Goal: Information Seeking & Learning: Learn about a topic

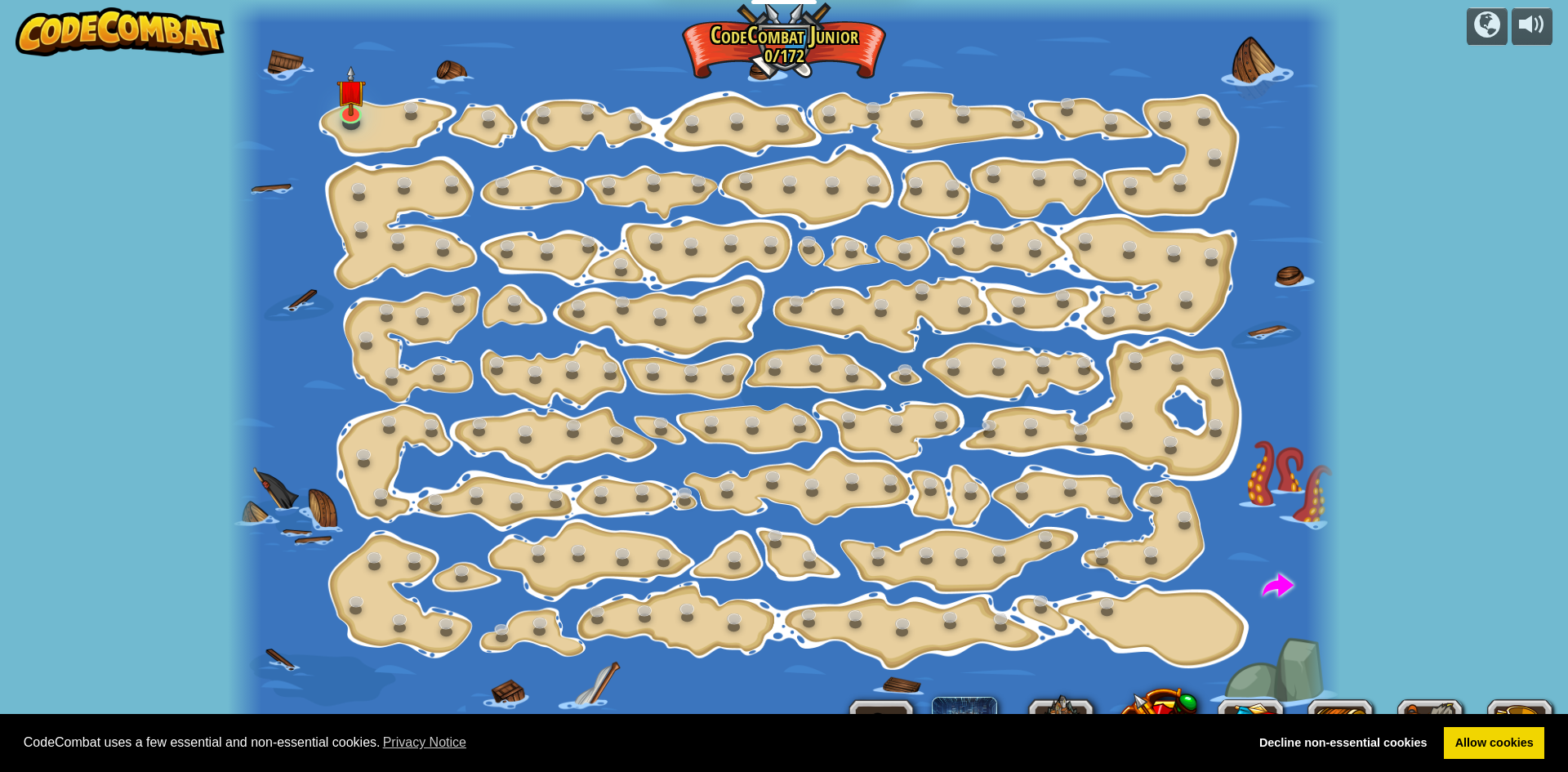
select select "et"
click at [360, 126] on div at bounding box center [784, 386] width 1112 height 772
click at [362, 119] on div "Step Change (Locked) Change step arguments. Go Smart (Locked) Now we're really …" at bounding box center [784, 386] width 1112 height 772
click at [347, 102] on img at bounding box center [350, 79] width 29 height 67
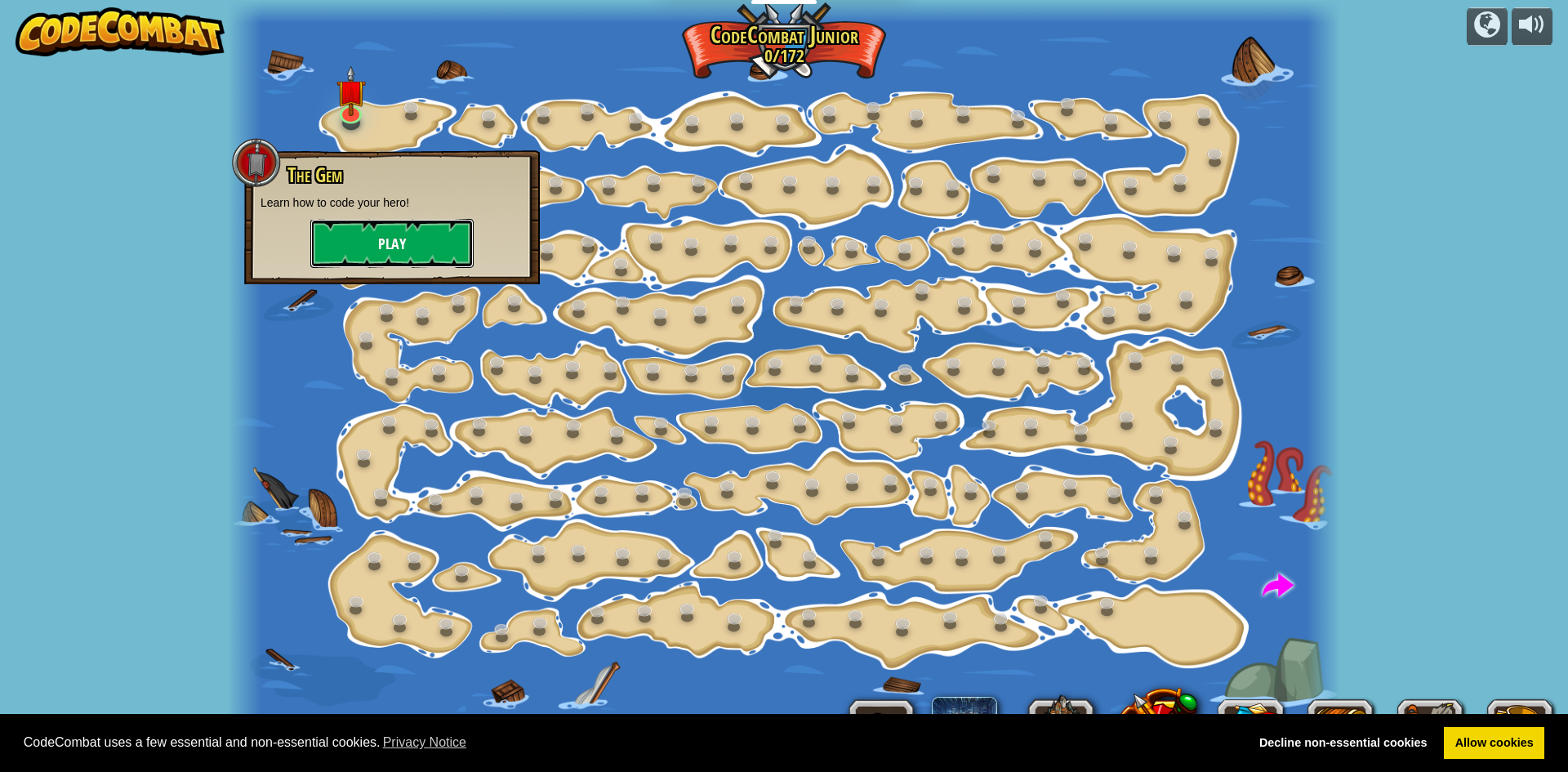
click at [348, 232] on button "Play" at bounding box center [391, 243] width 163 height 49
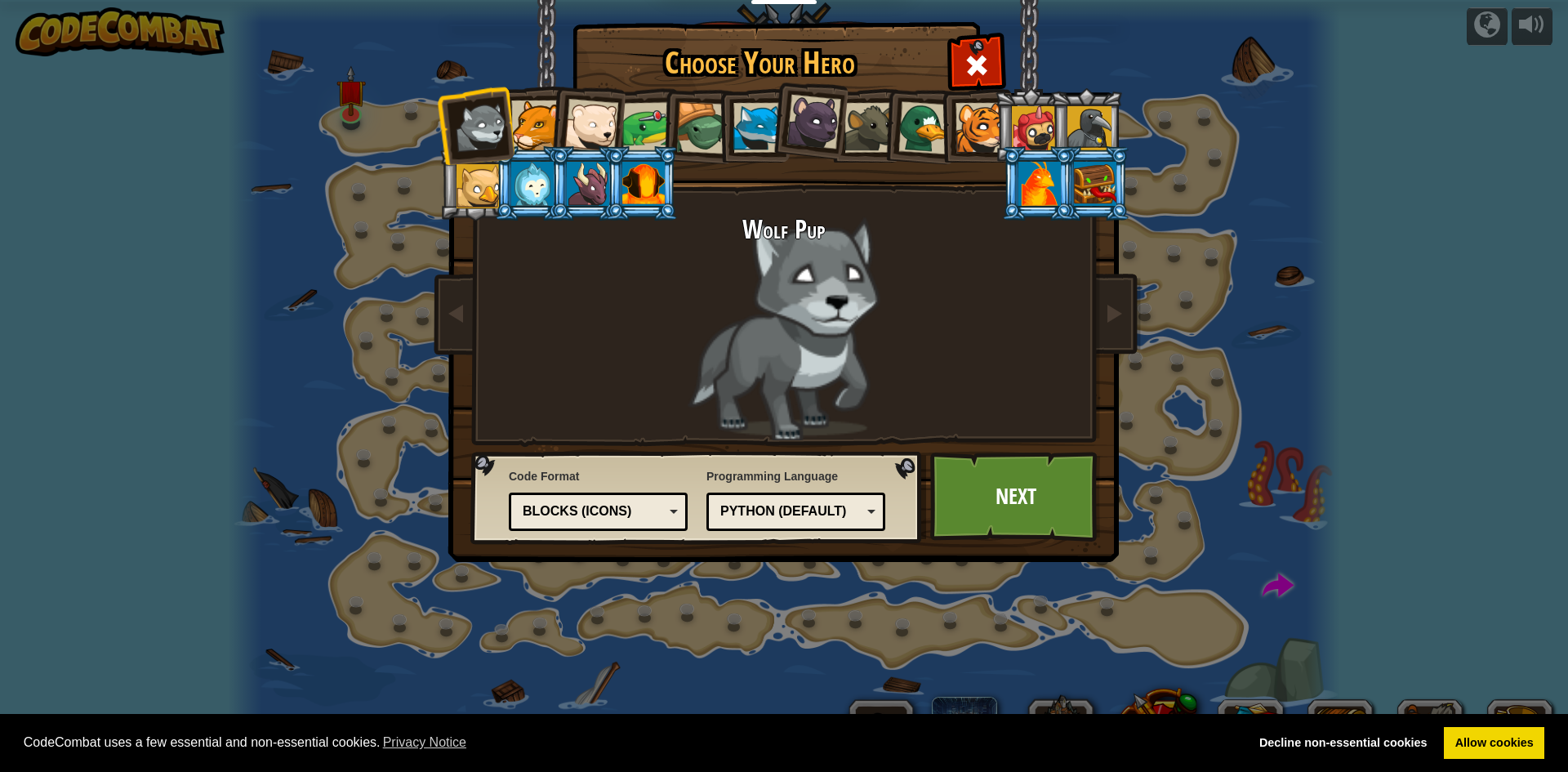
drag, startPoint x: 348, startPoint y: 232, endPoint x: 307, endPoint y: 229, distance: 41.1
click at [308, 230] on div "Choose Your Hero 0 Wolf Pup Cougar Polar Bear Cub Frog Turtle Blue Fox Panther …" at bounding box center [784, 386] width 1568 height 772
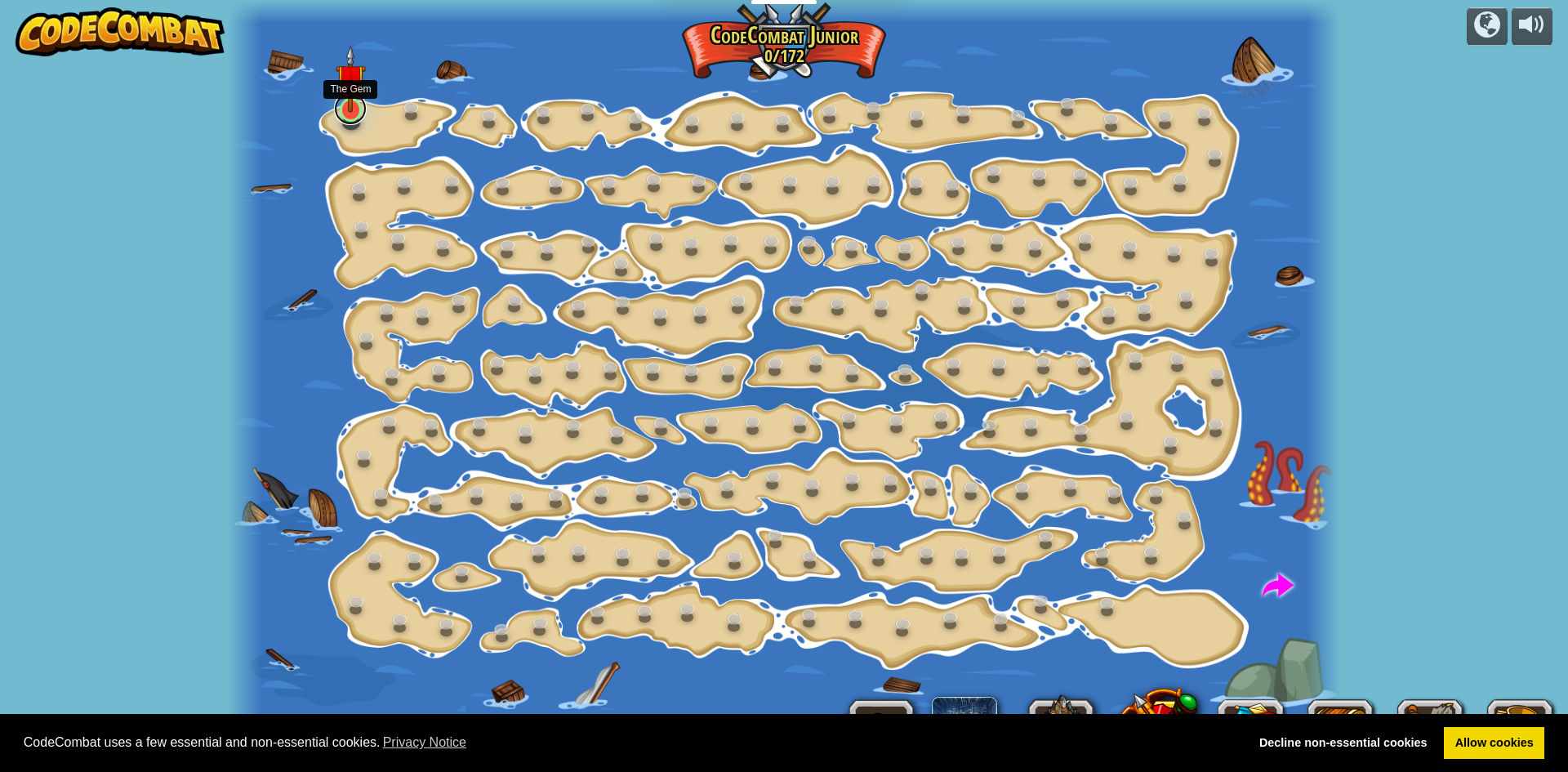
click at [360, 113] on link at bounding box center [350, 108] width 32 height 32
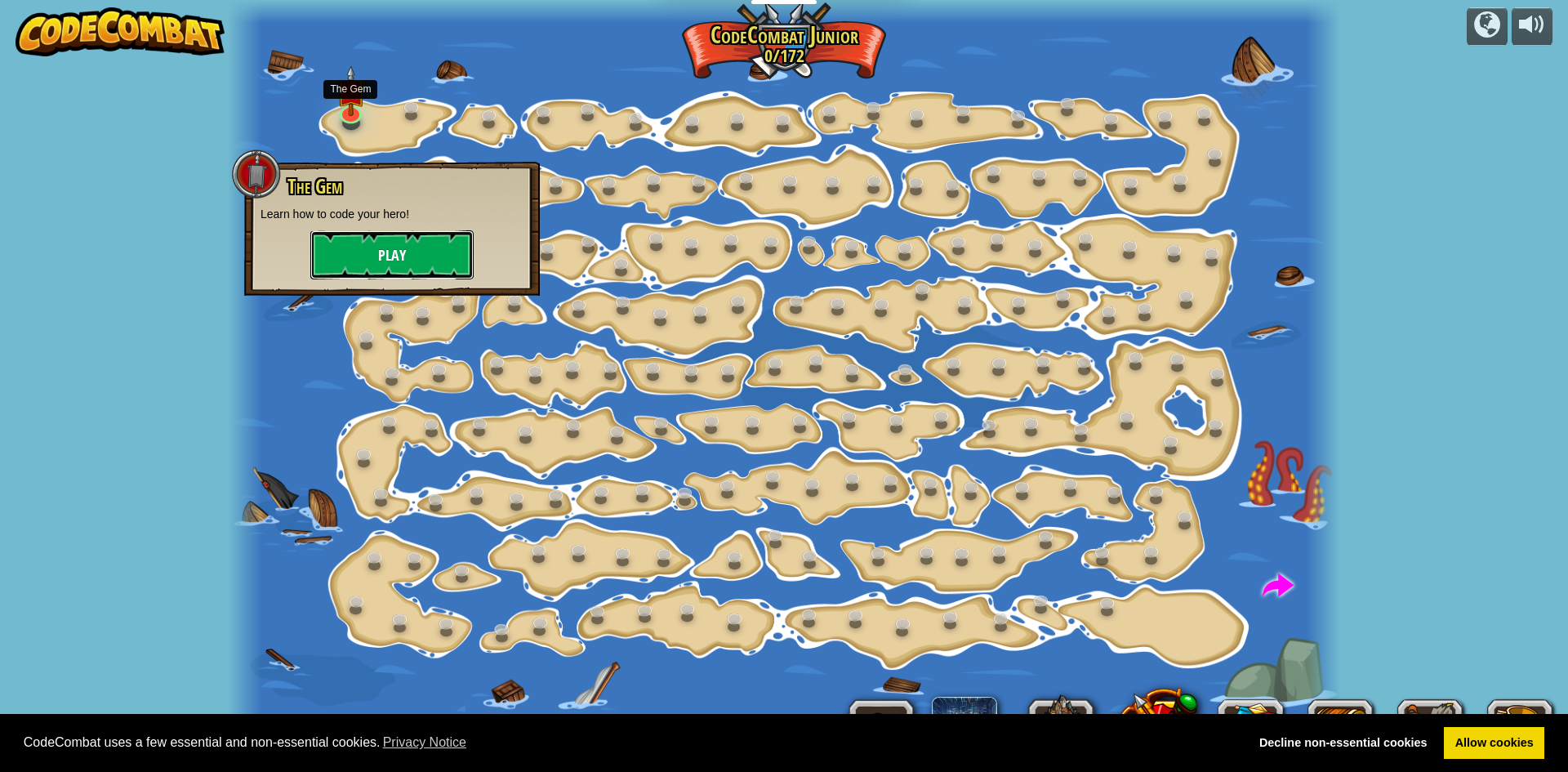
click at [412, 264] on button "Play" at bounding box center [391, 254] width 163 height 49
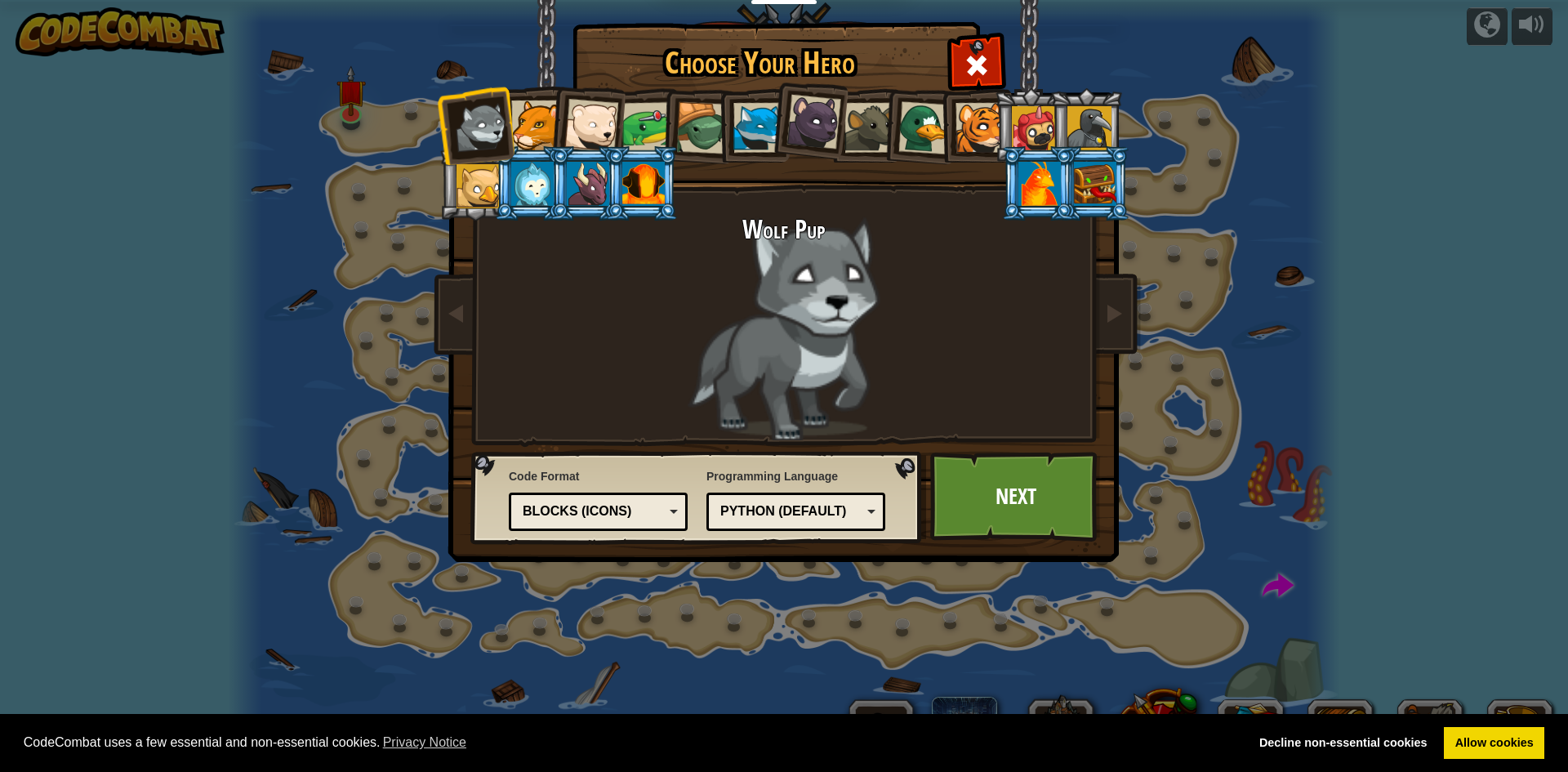
click at [529, 116] on div at bounding box center [536, 126] width 50 height 50
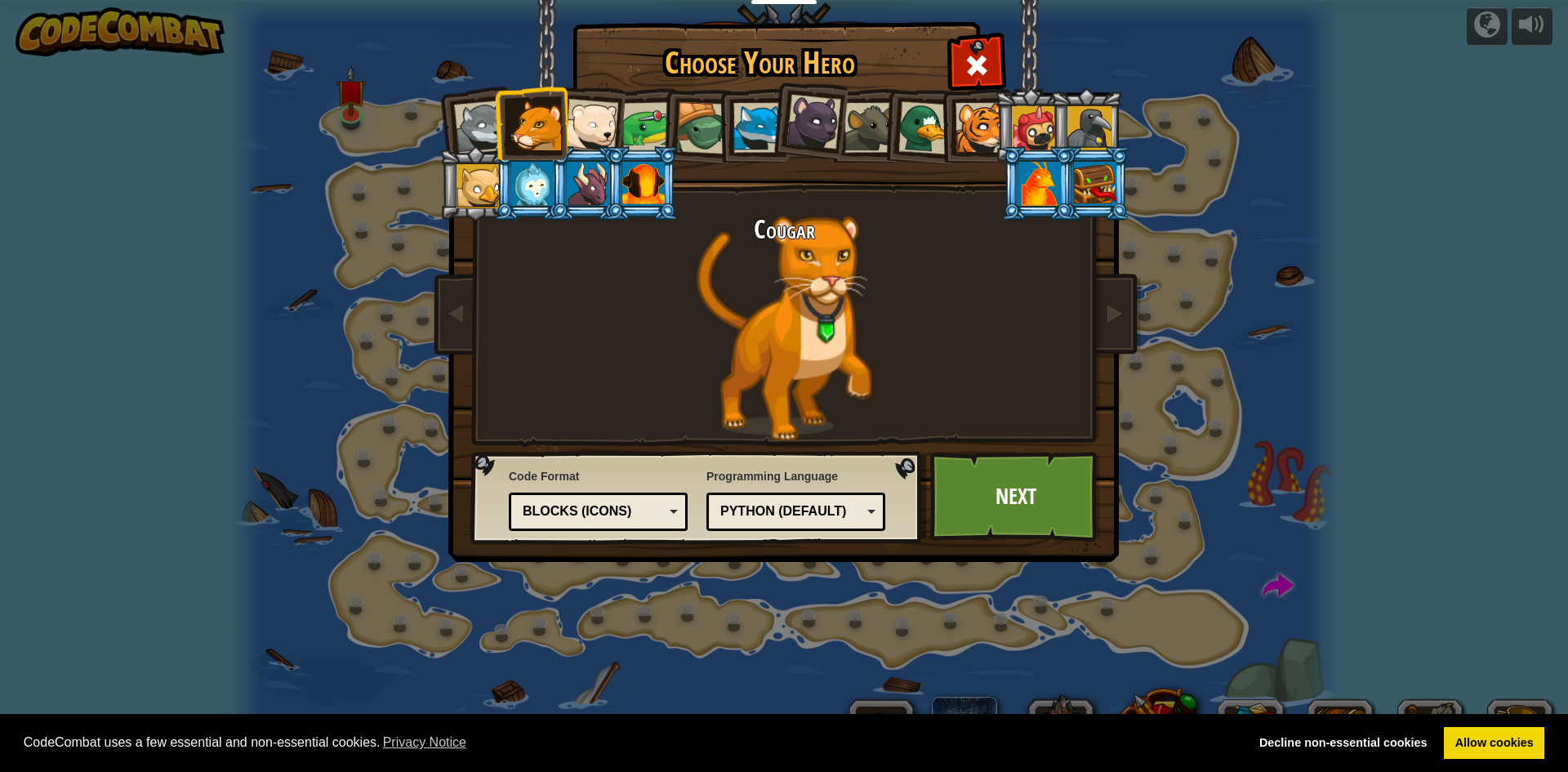
click at [452, 118] on li at bounding box center [476, 125] width 80 height 80
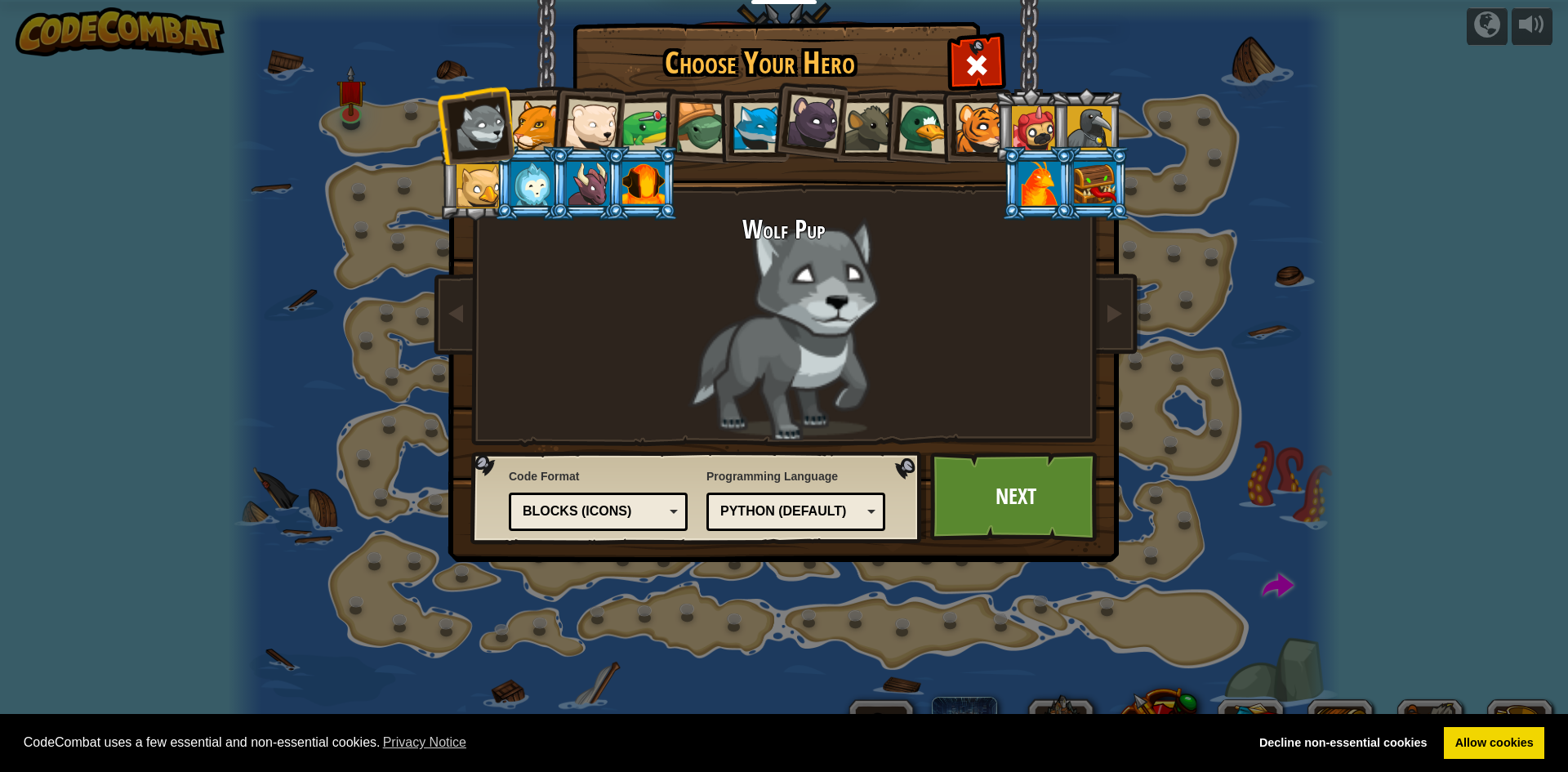
click at [445, 130] on li at bounding box center [476, 125] width 80 height 80
click at [1062, 509] on link "Next" at bounding box center [1015, 496] width 171 height 90
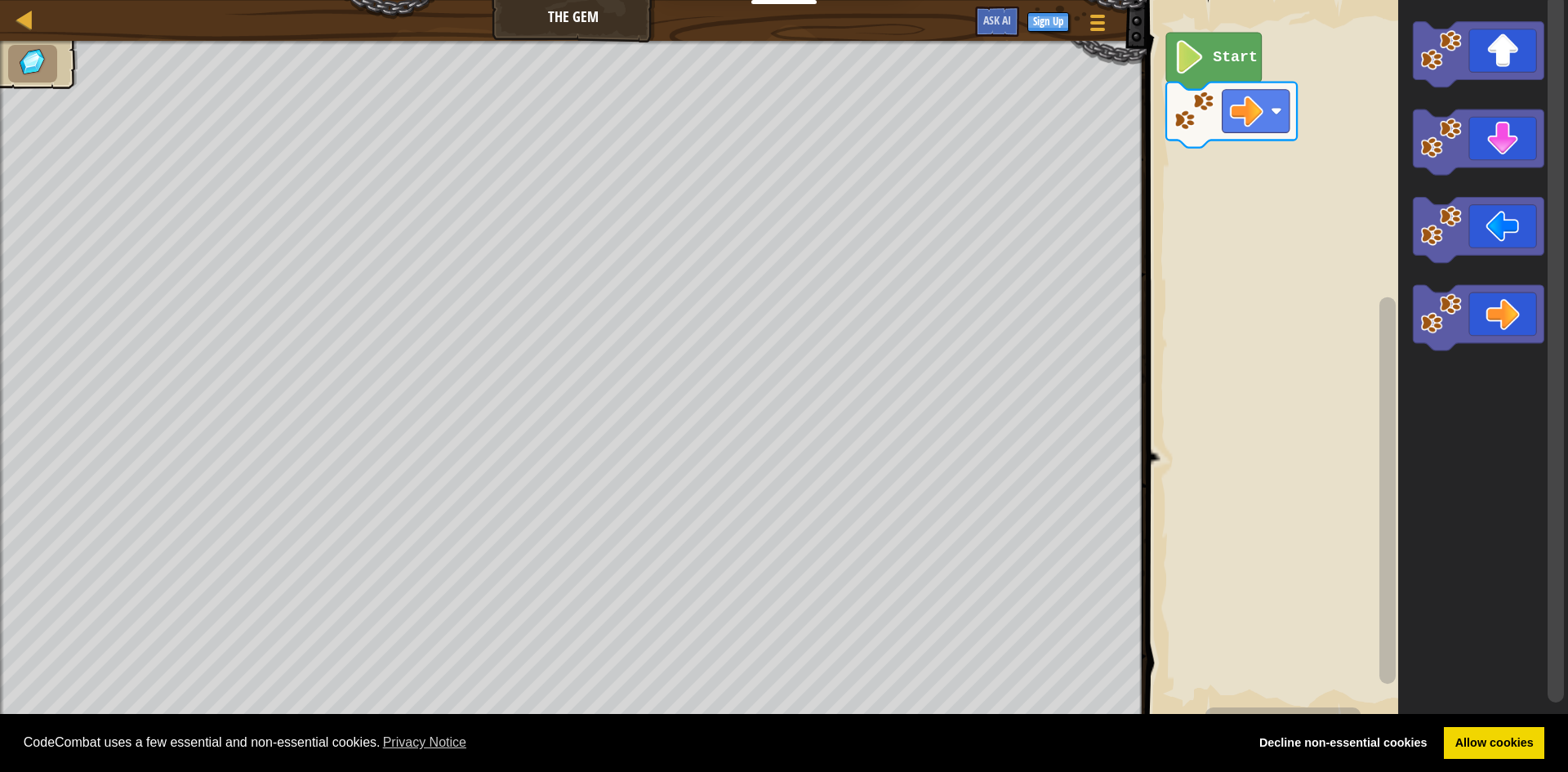
click at [1231, 56] on text "Start" at bounding box center [1235, 56] width 45 height 16
click at [1203, 61] on image "Blockly tööruum" at bounding box center [1189, 56] width 32 height 33
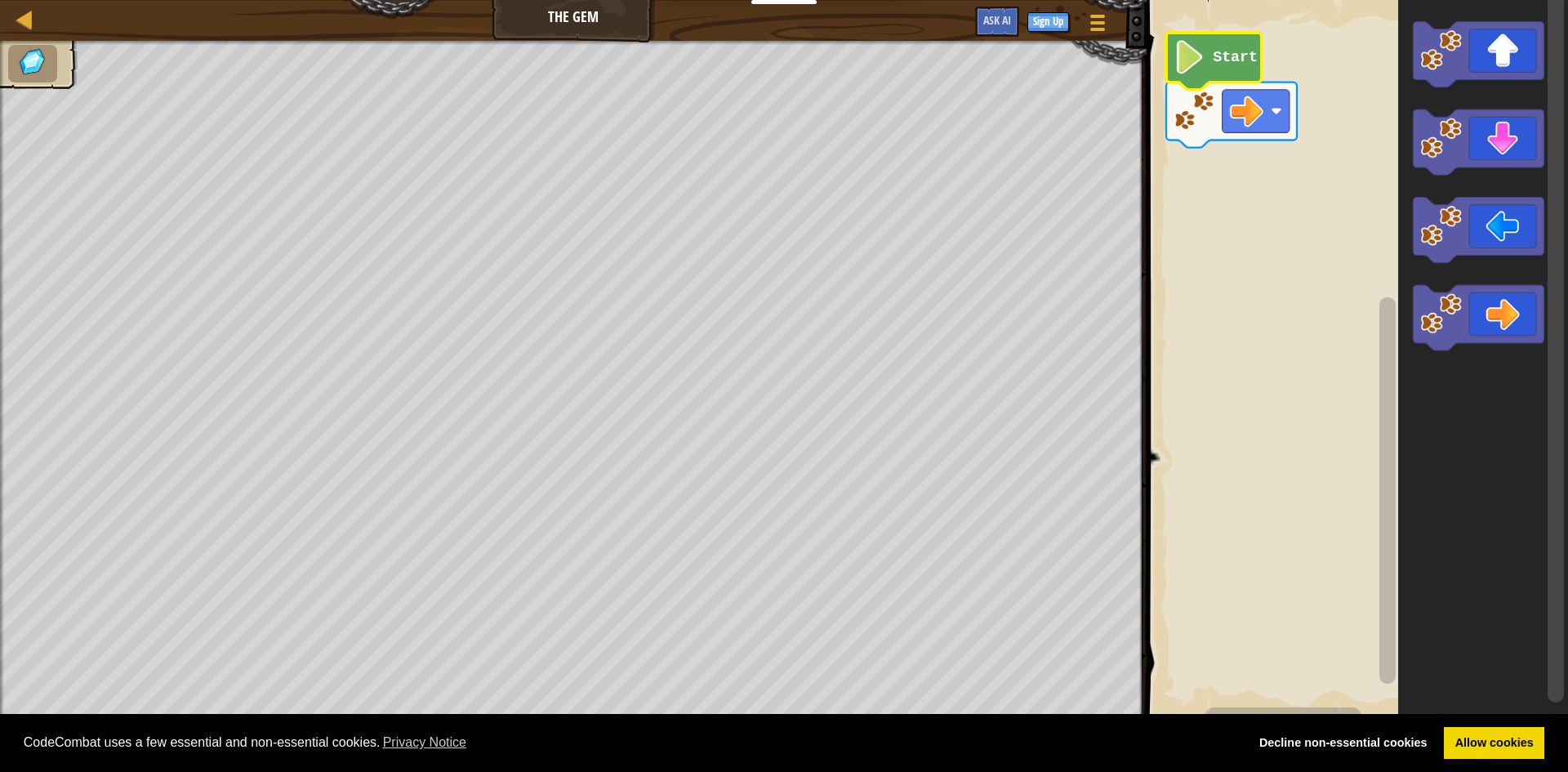
click at [1203, 61] on image "Blockly tööruum" at bounding box center [1189, 56] width 32 height 33
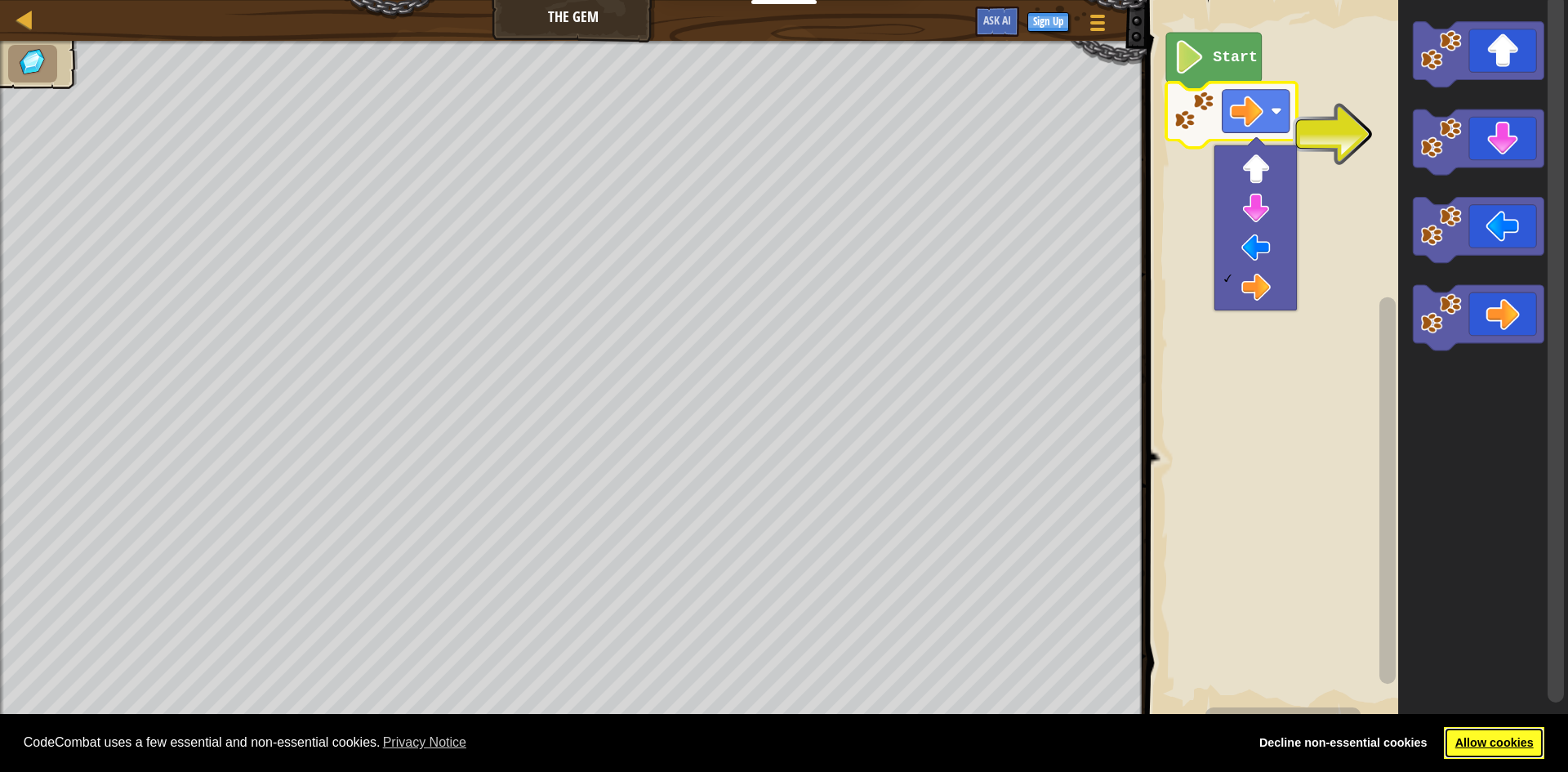
click at [1488, 738] on link "Allow cookies" at bounding box center [1495, 743] width 101 height 32
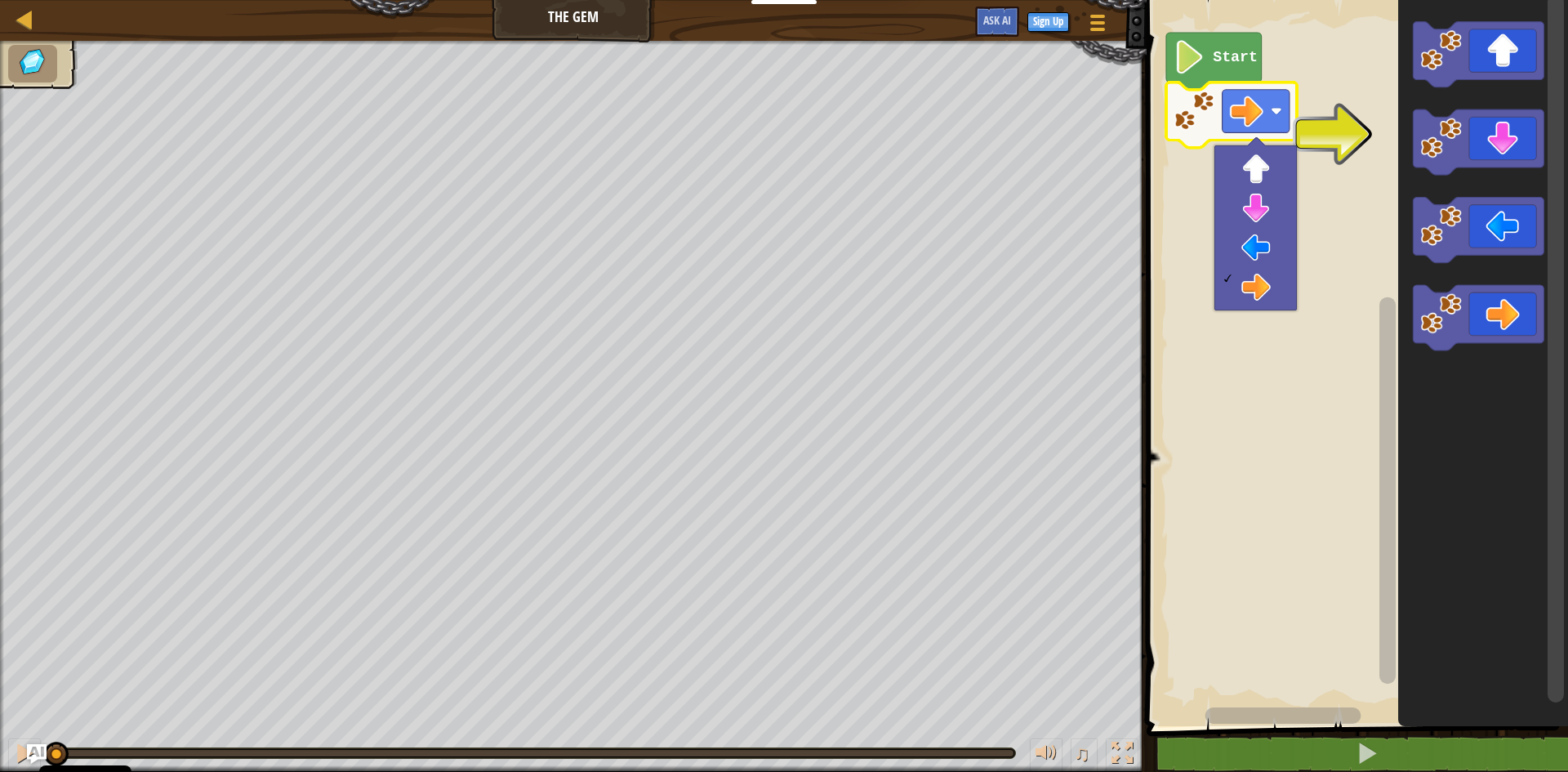
click at [1417, 0] on body "Cookie Policy CodeCombat uses a few essential and non-essential cookies. Privac…" at bounding box center [784, 0] width 1568 height 0
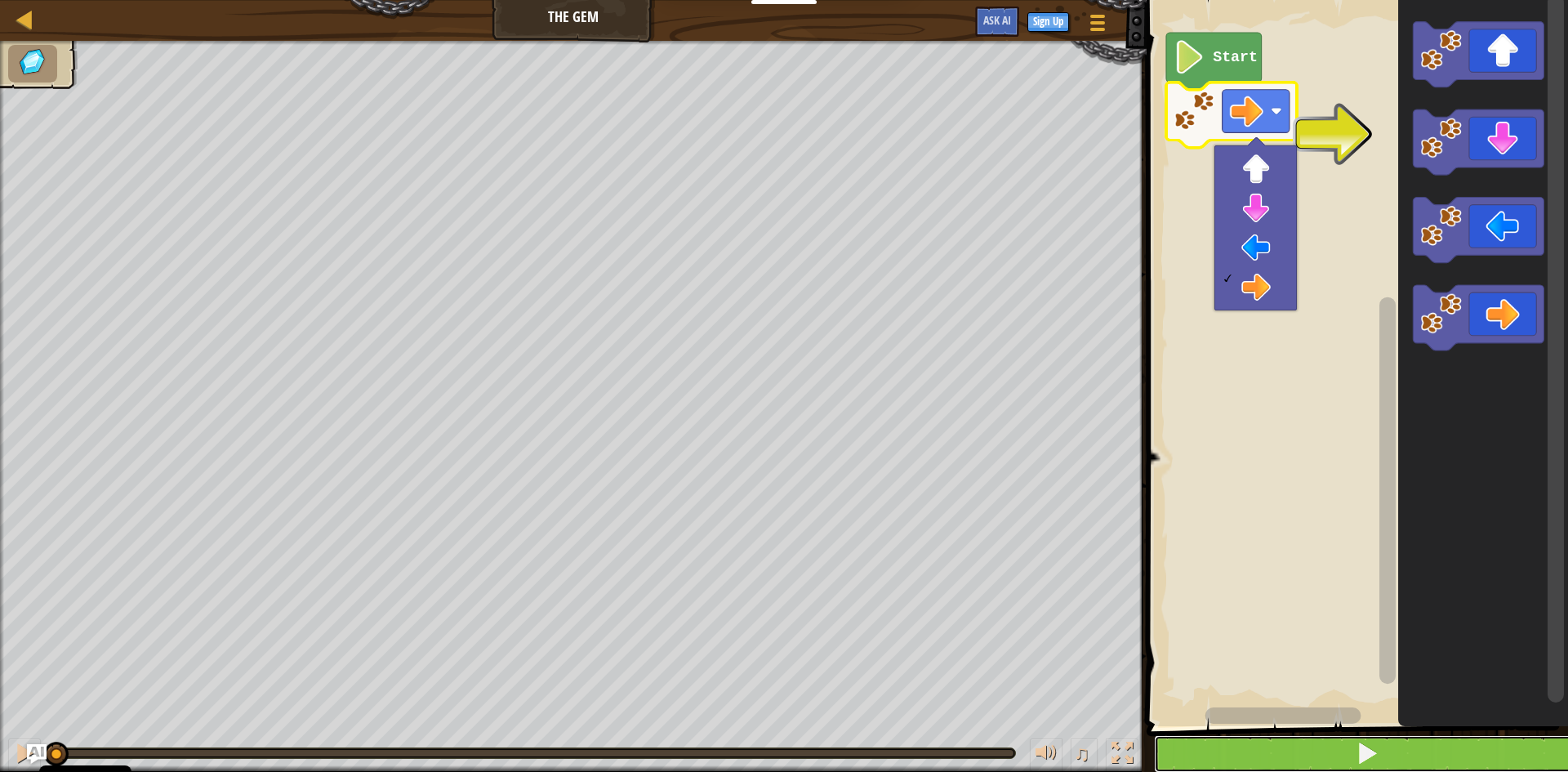
click at [1378, 748] on span at bounding box center [1366, 752] width 23 height 23
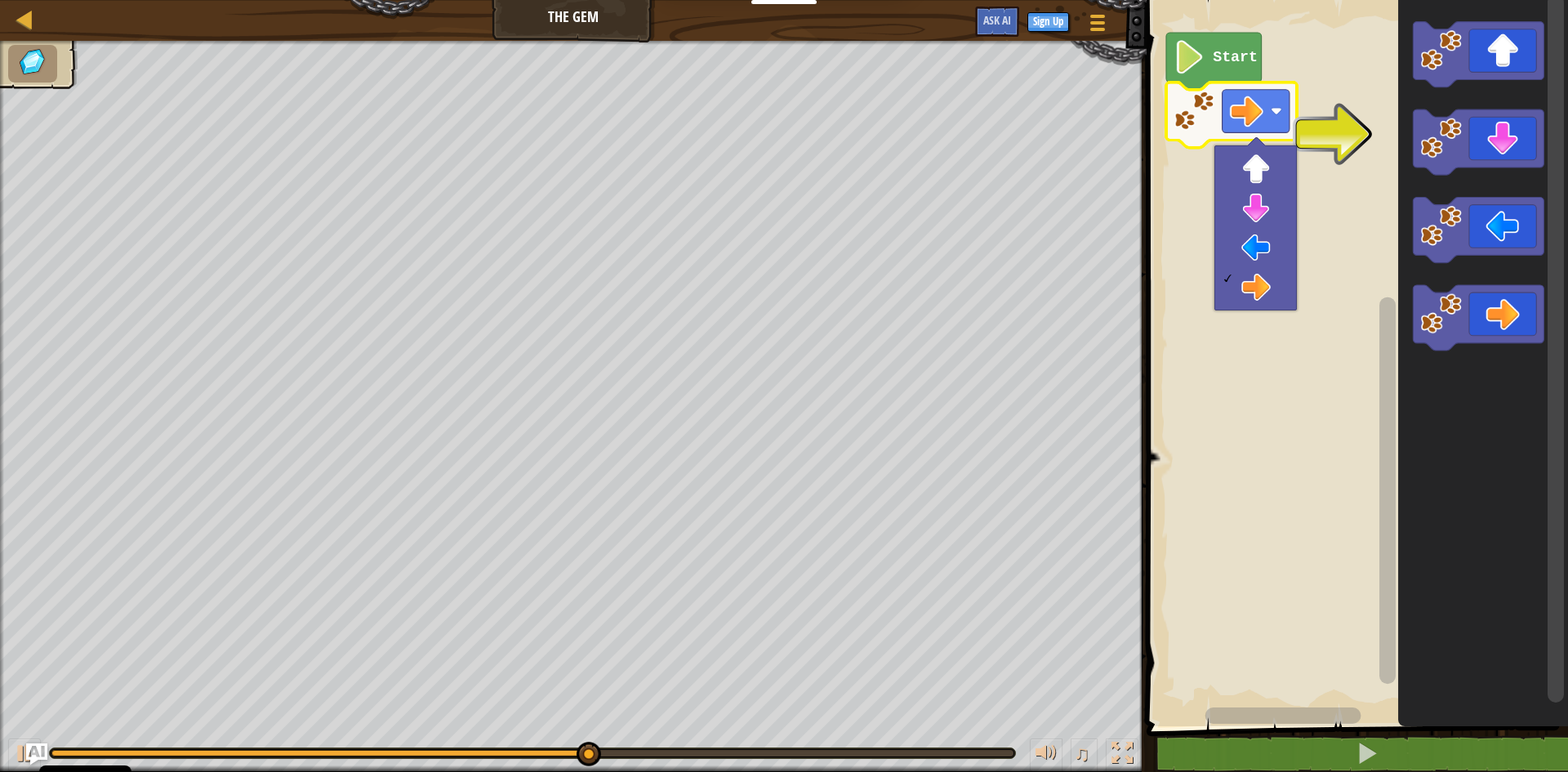
click at [32, 753] on img "Ask AI" at bounding box center [37, 753] width 21 height 21
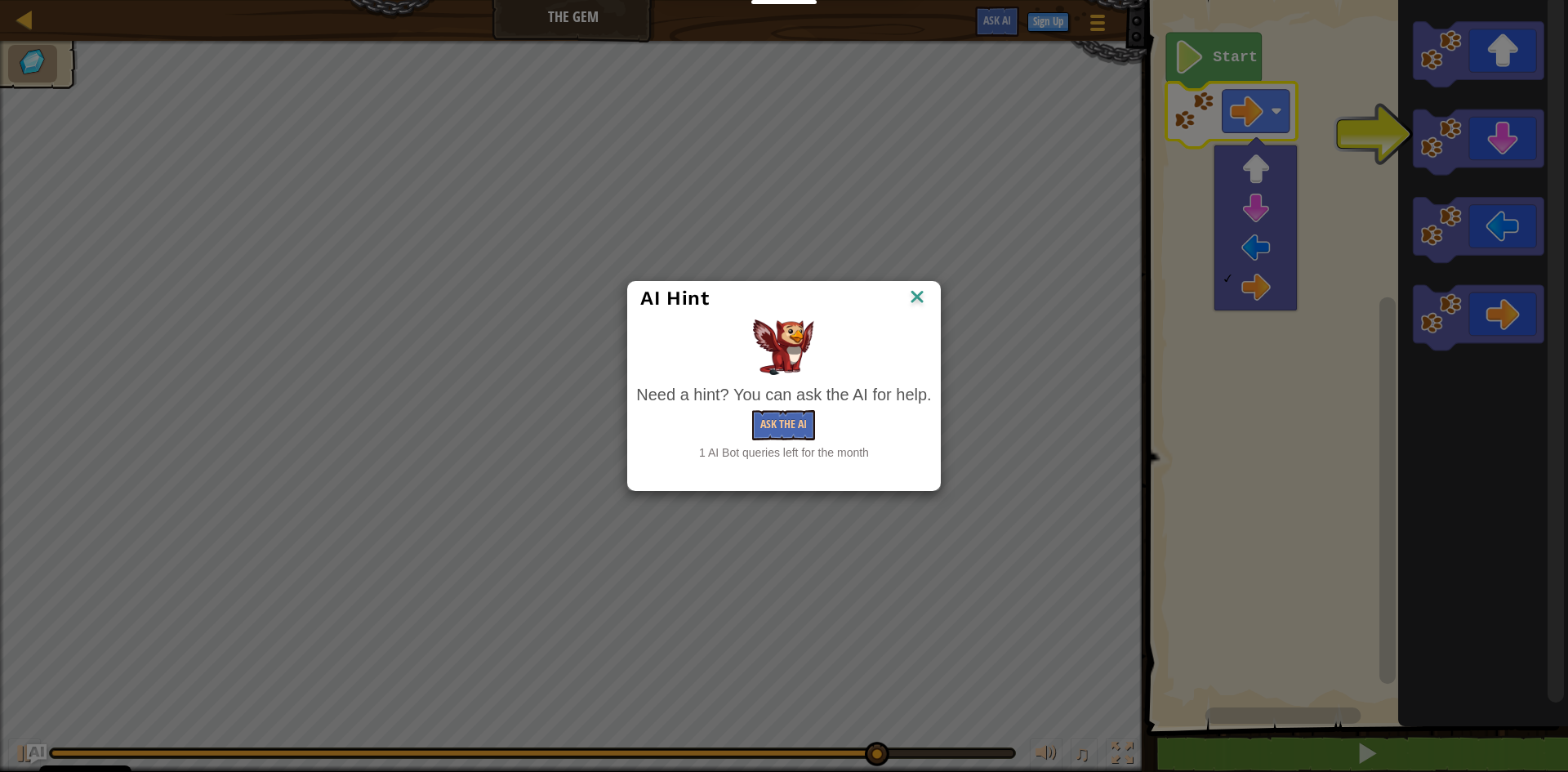
click at [917, 295] on img at bounding box center [916, 298] width 21 height 25
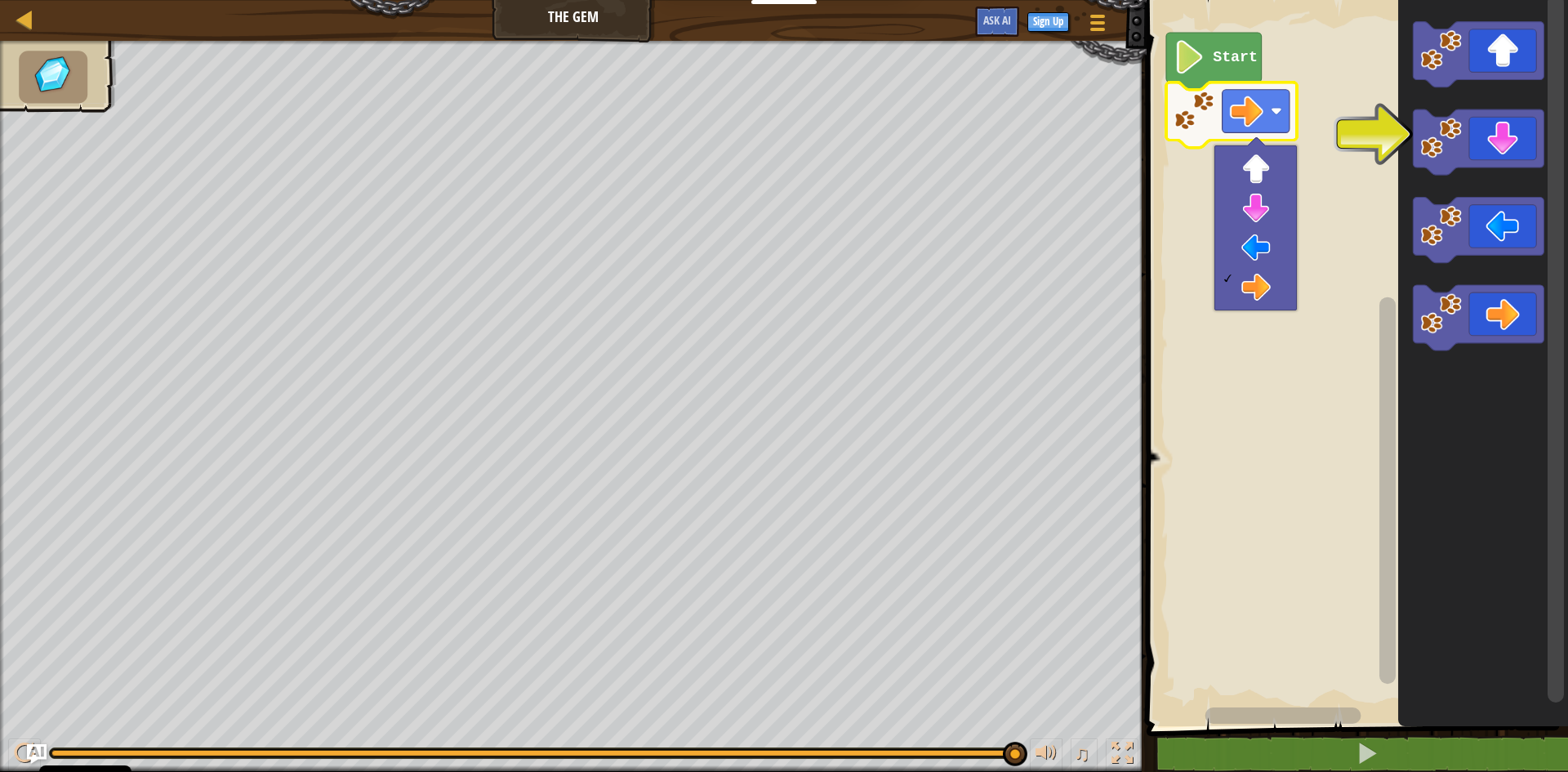
click at [1342, 155] on rect "Blockly tööruum" at bounding box center [1354, 359] width 426 height 734
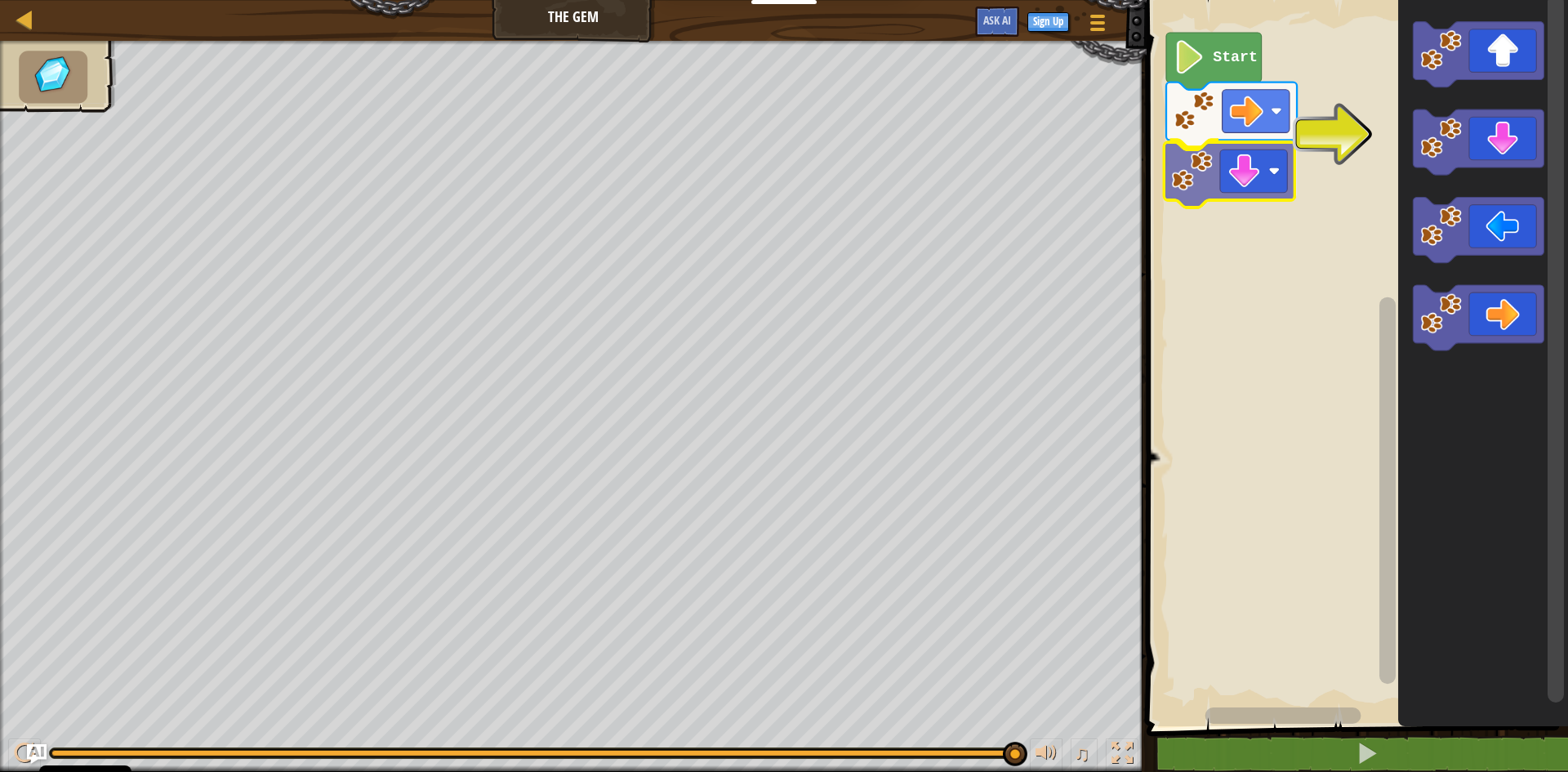
click at [1209, 169] on div "Start" at bounding box center [1354, 359] width 426 height 734
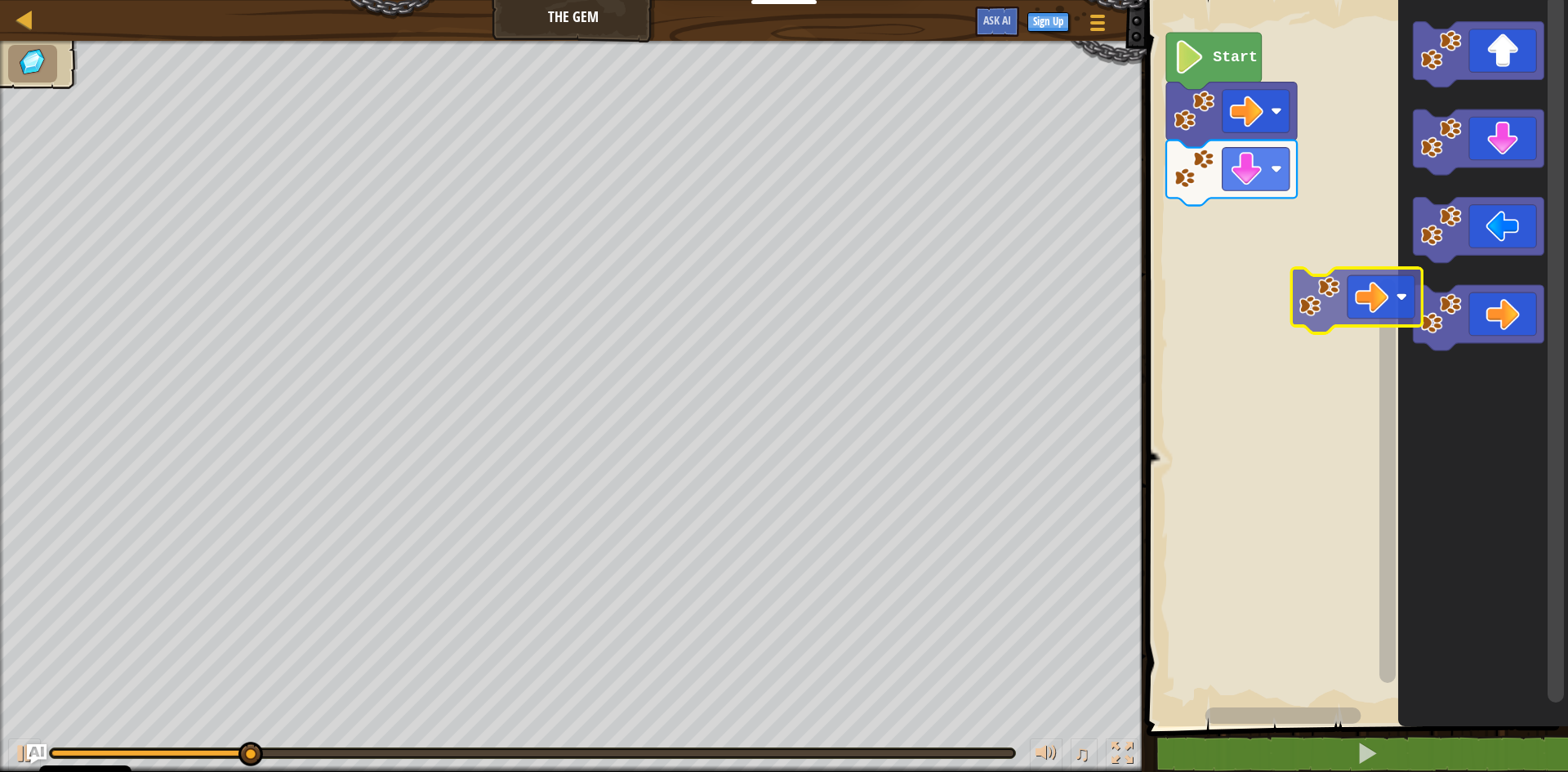
click at [1328, 281] on div "Start" at bounding box center [1354, 359] width 426 height 734
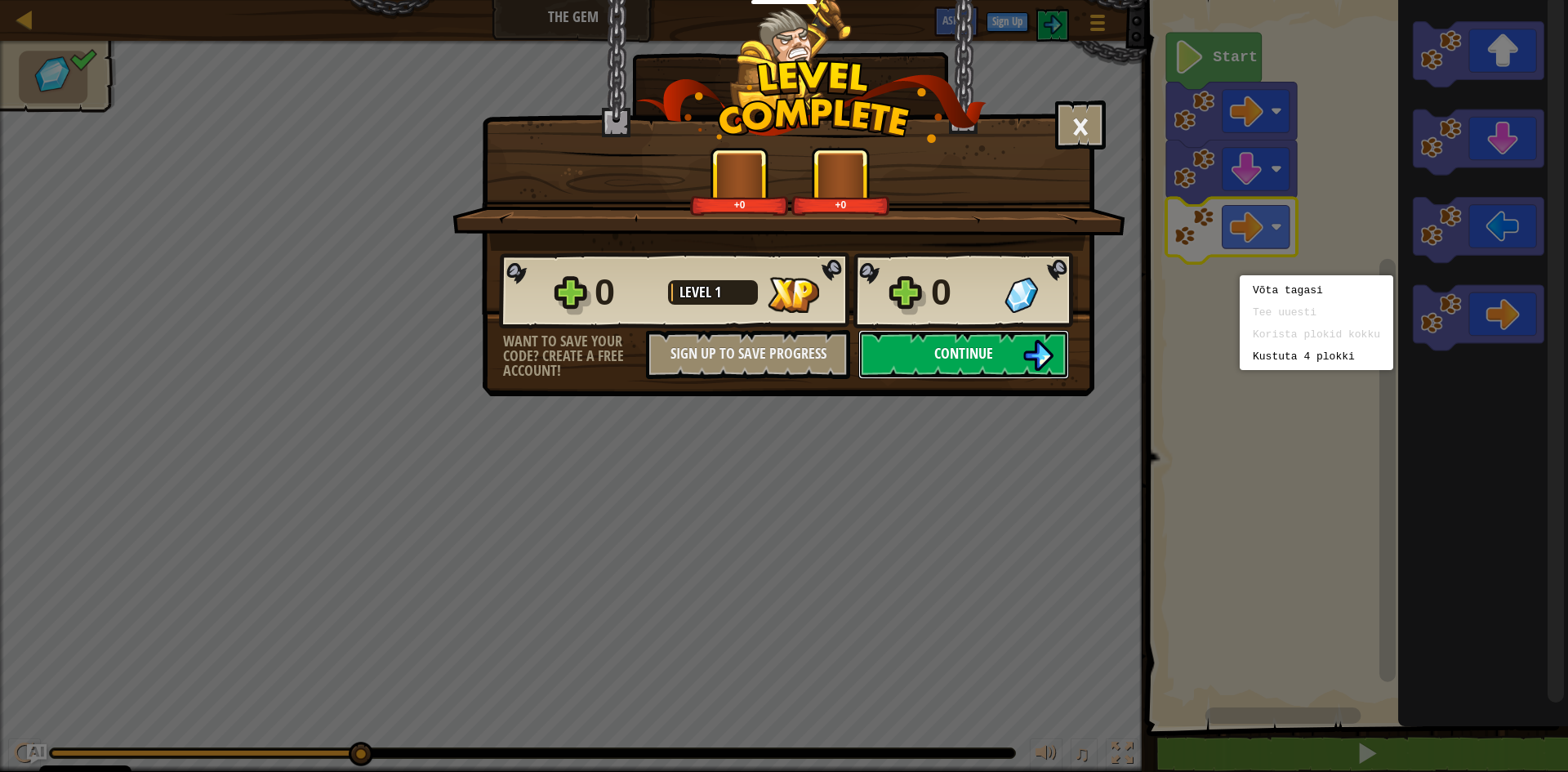
drag, startPoint x: 1240, startPoint y: 275, endPoint x: 962, endPoint y: 349, distance: 287.7
click at [962, 349] on span "Continue" at bounding box center [963, 354] width 59 height 20
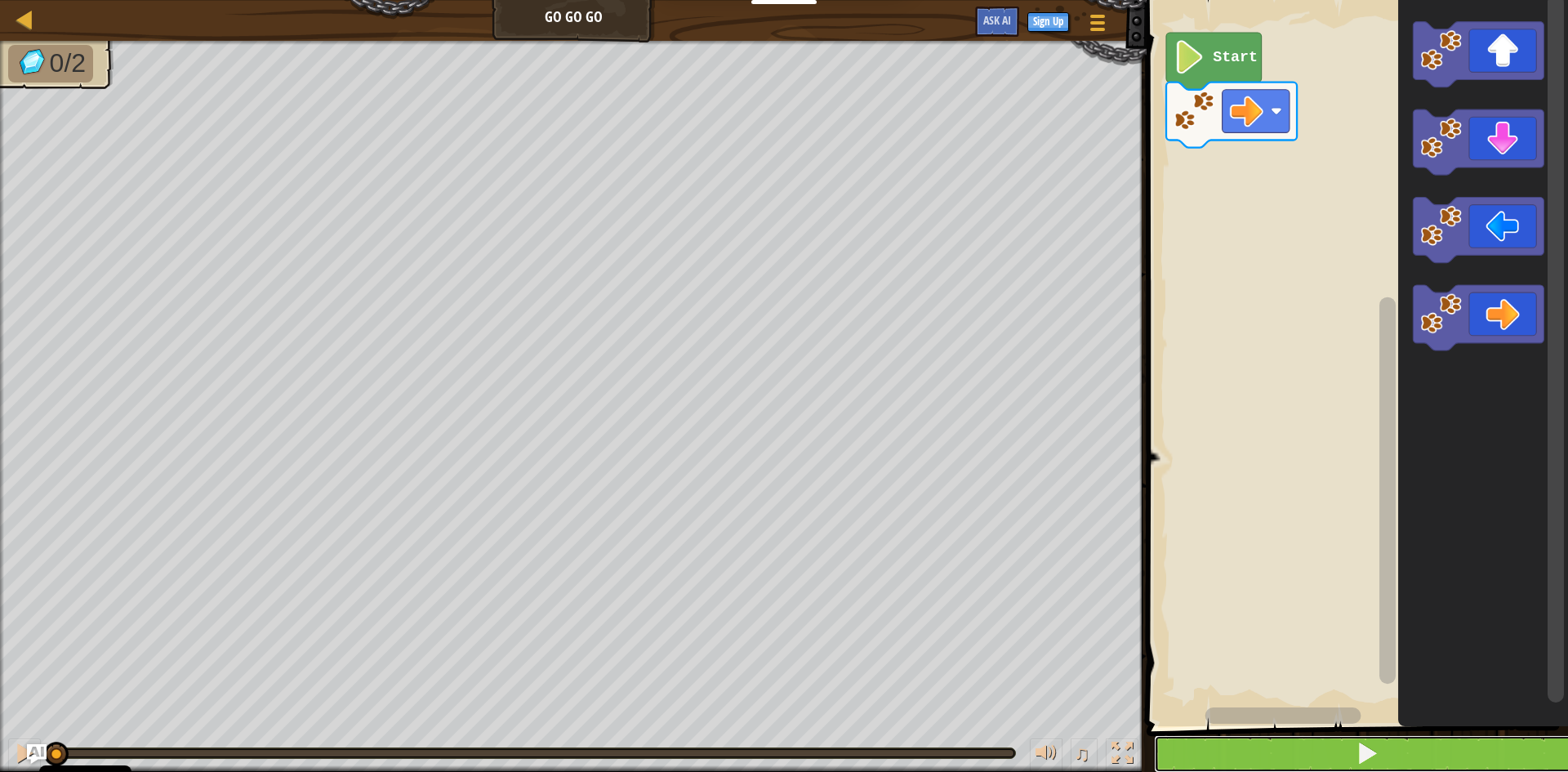
click at [1343, 759] on button at bounding box center [1366, 754] width 426 height 38
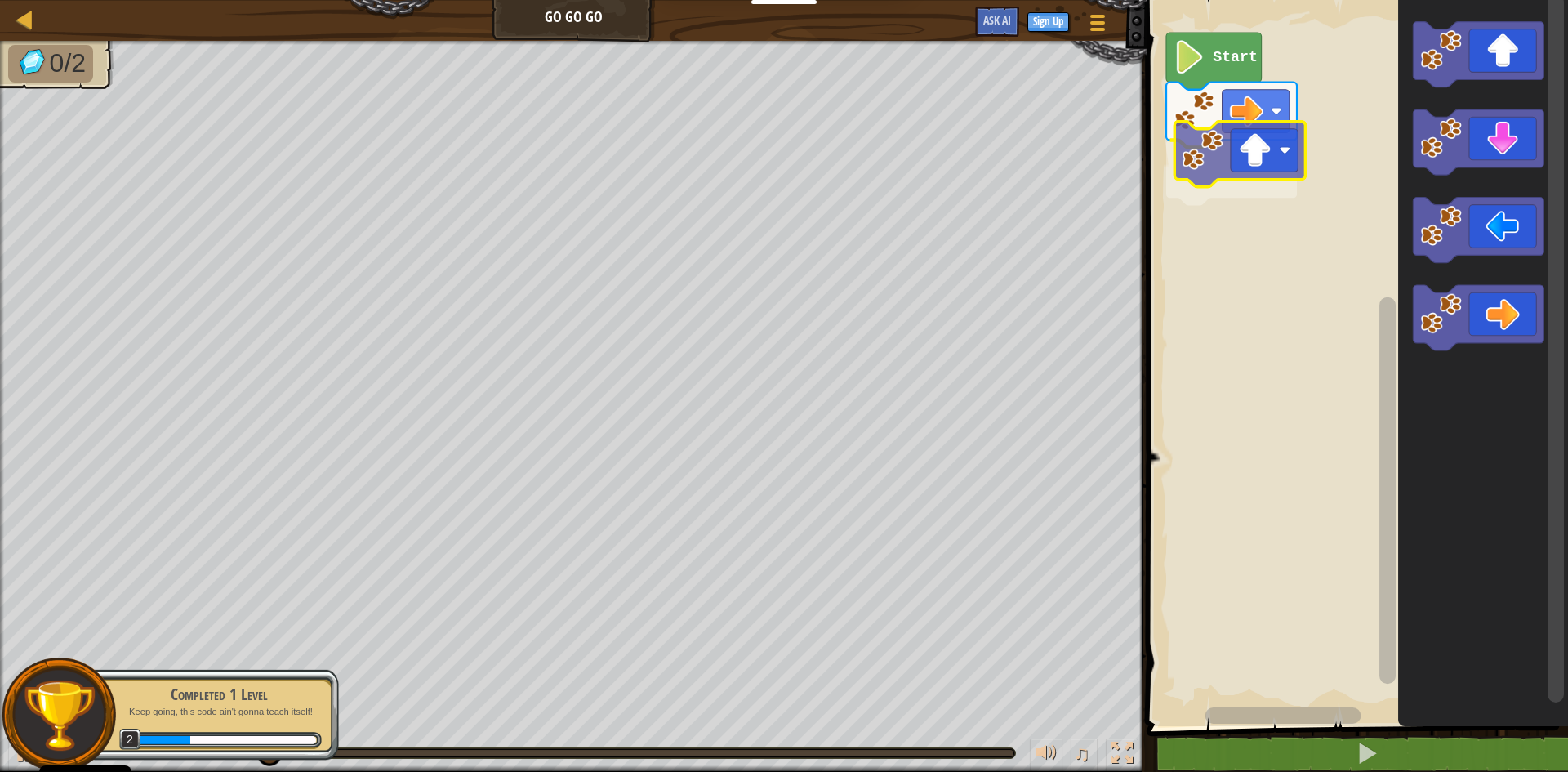
click at [1179, 189] on div "Start" at bounding box center [1354, 359] width 426 height 734
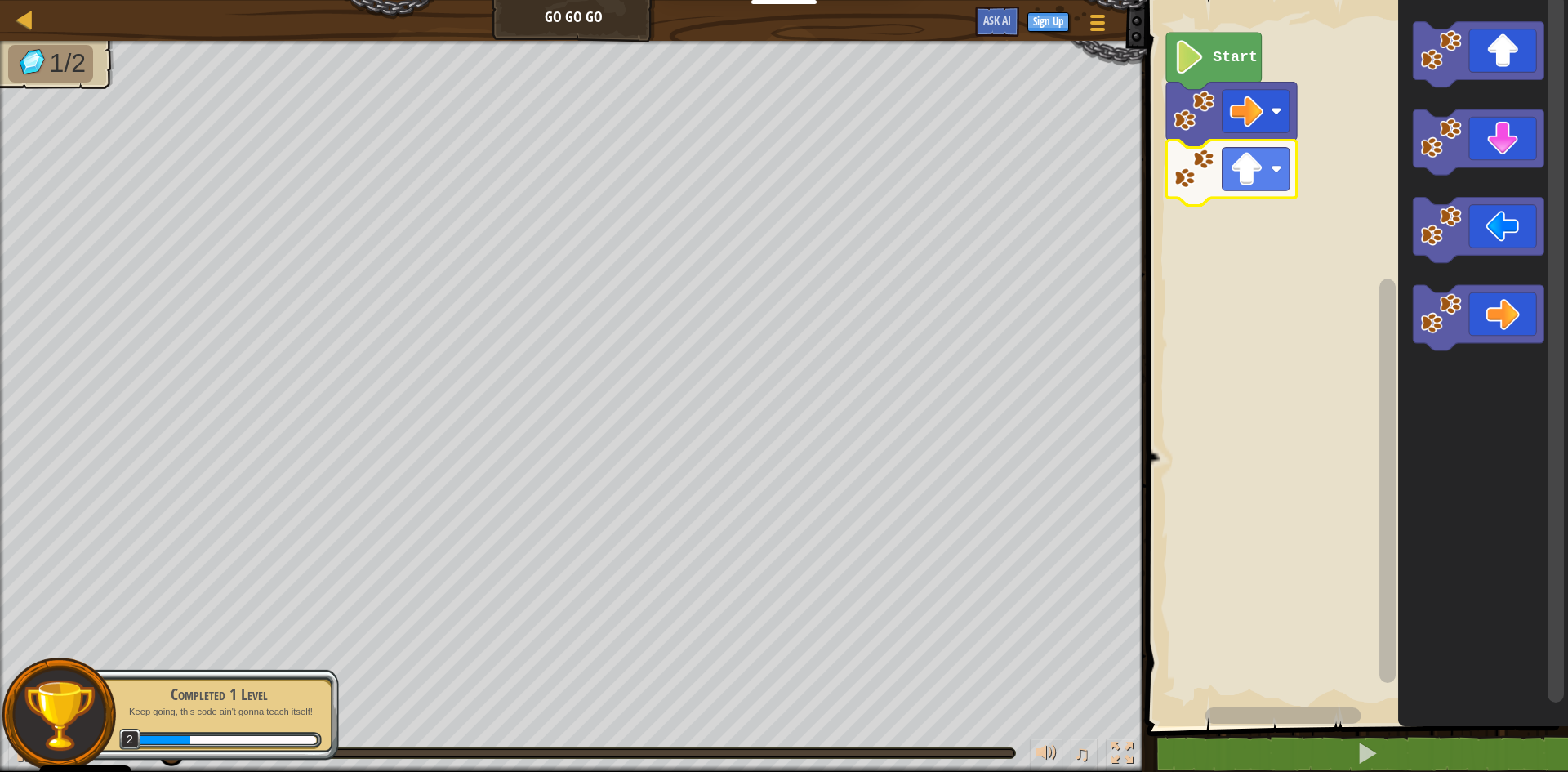
click at [1204, 184] on image "Blockly tööruum" at bounding box center [1194, 168] width 41 height 41
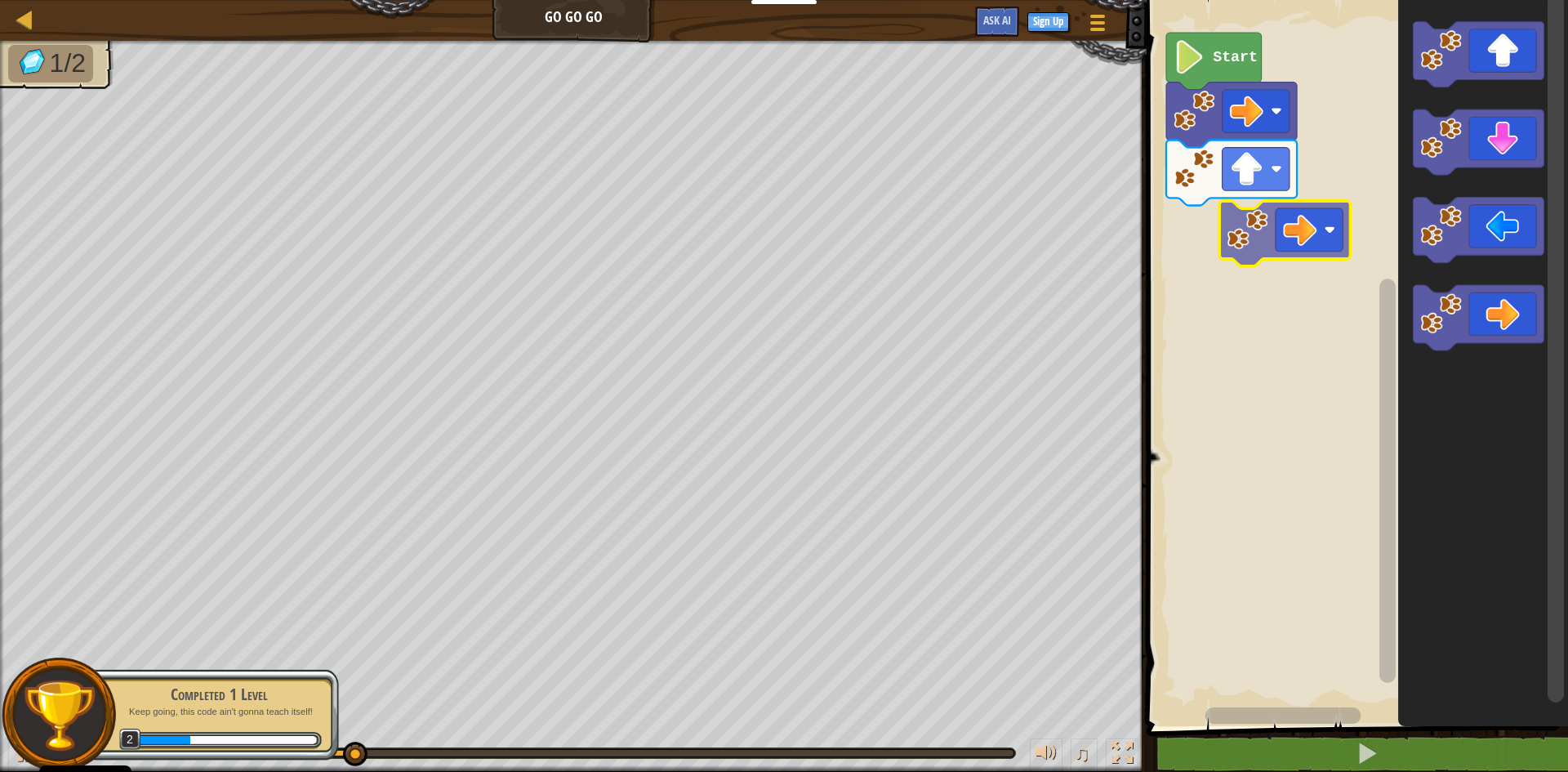
click at [1287, 233] on div "Start" at bounding box center [1354, 359] width 426 height 734
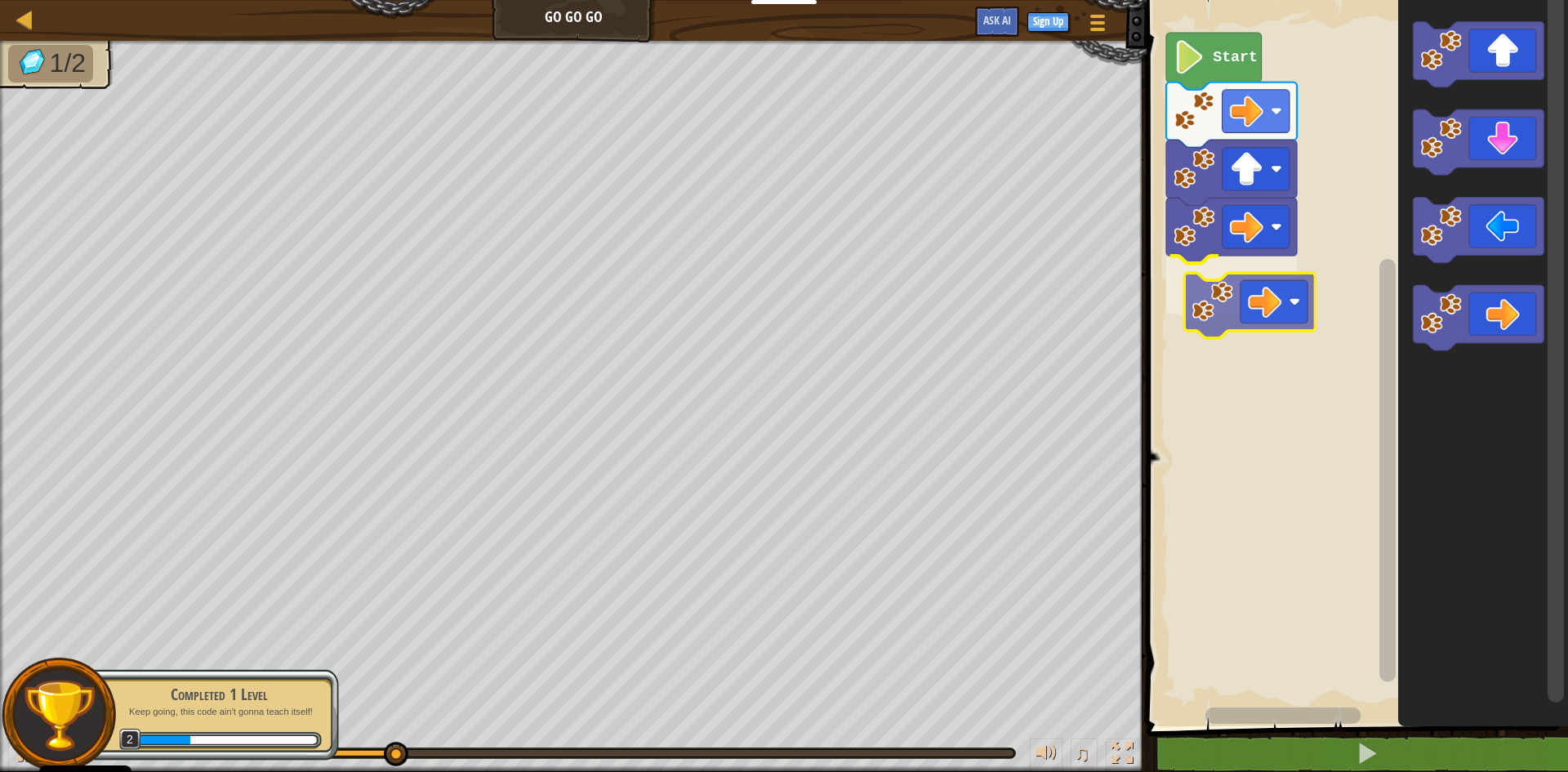
click at [1267, 309] on div "Start" at bounding box center [1354, 359] width 426 height 734
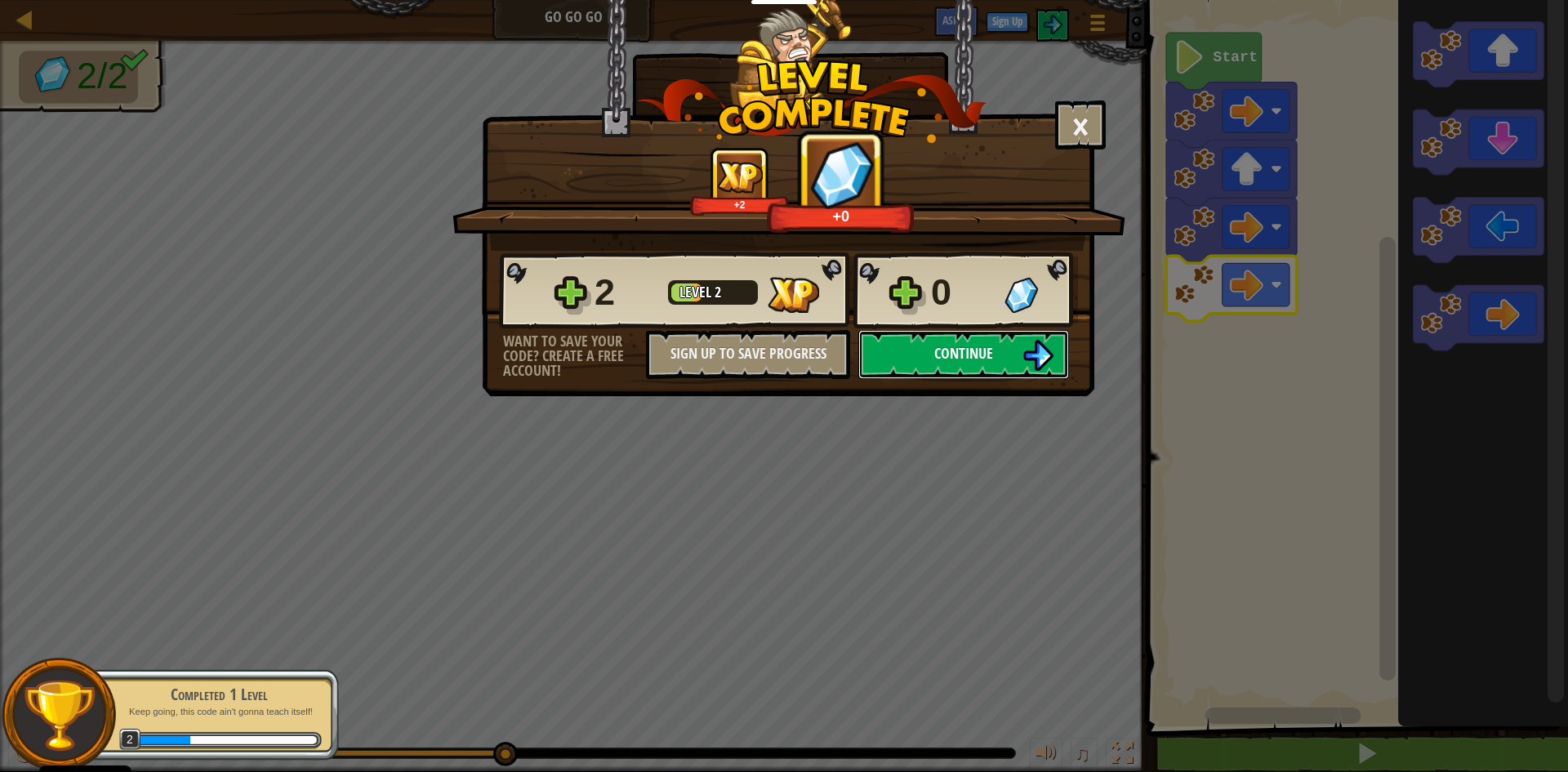
click at [1020, 347] on button "Continue" at bounding box center [963, 354] width 211 height 49
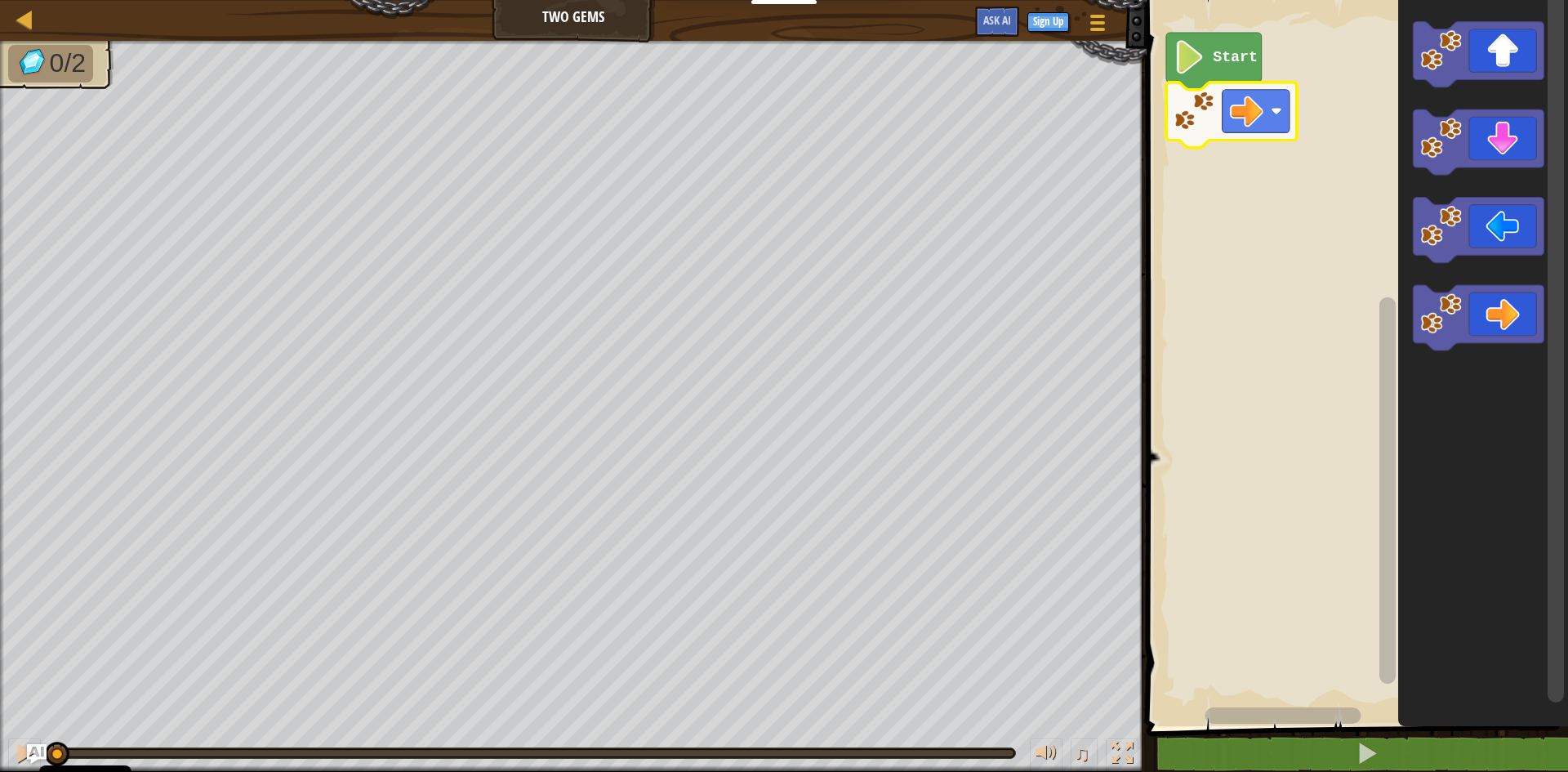
click at [1248, 127] on image "Blockly tööruum" at bounding box center [1246, 110] width 33 height 33
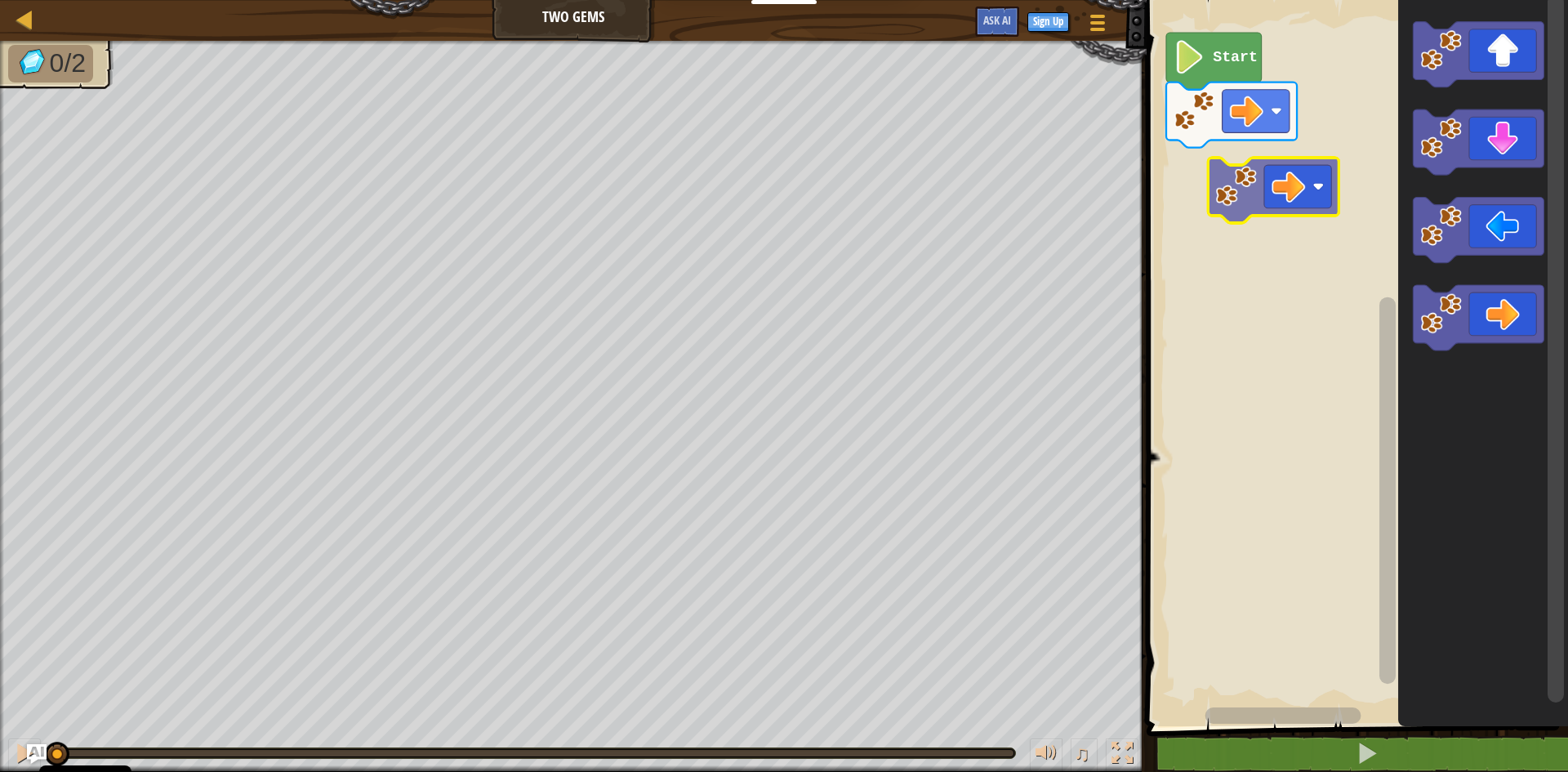
click at [1267, 173] on div "Start" at bounding box center [1354, 359] width 426 height 734
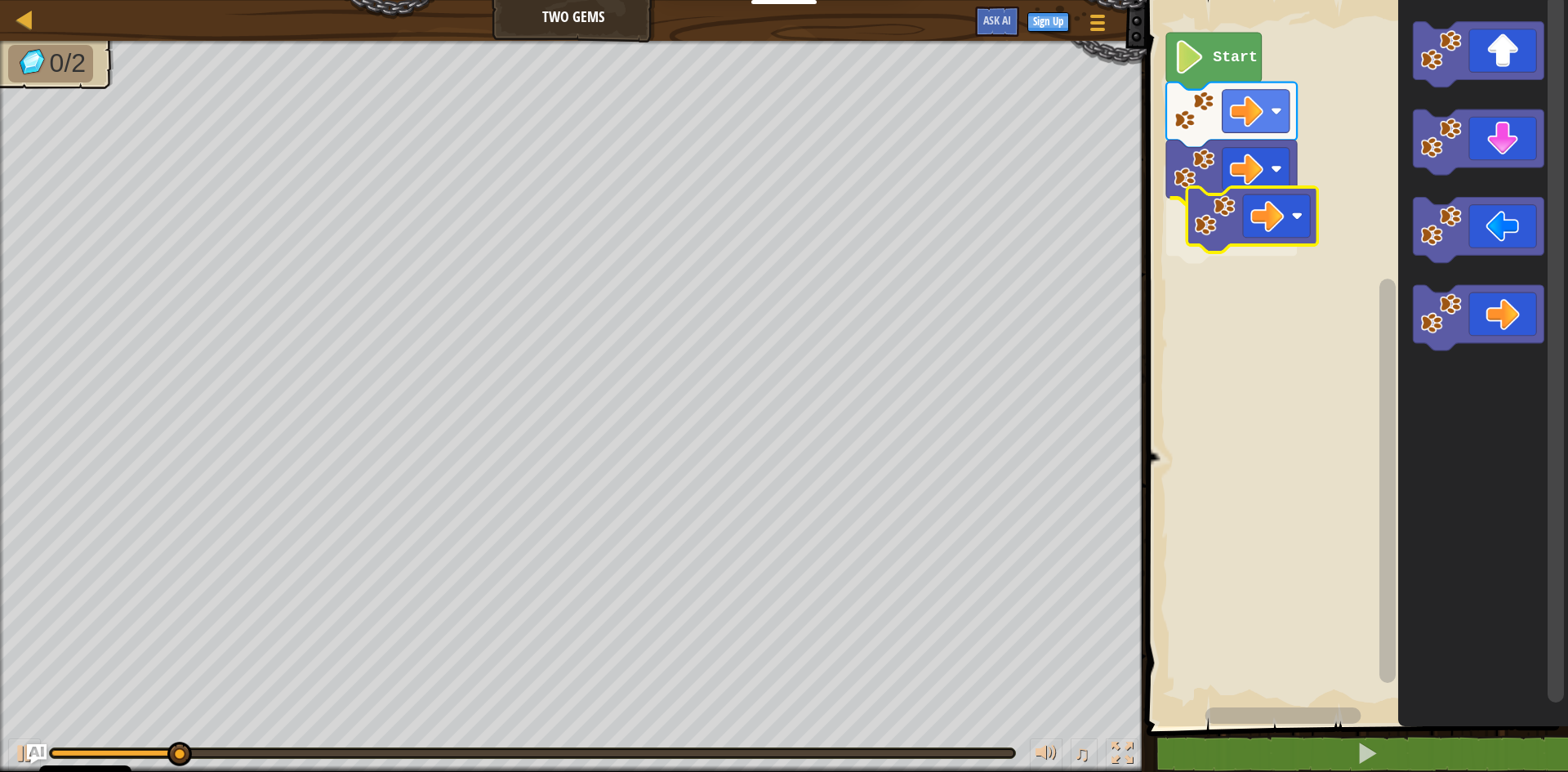
click at [1261, 215] on div "Start" at bounding box center [1354, 359] width 426 height 734
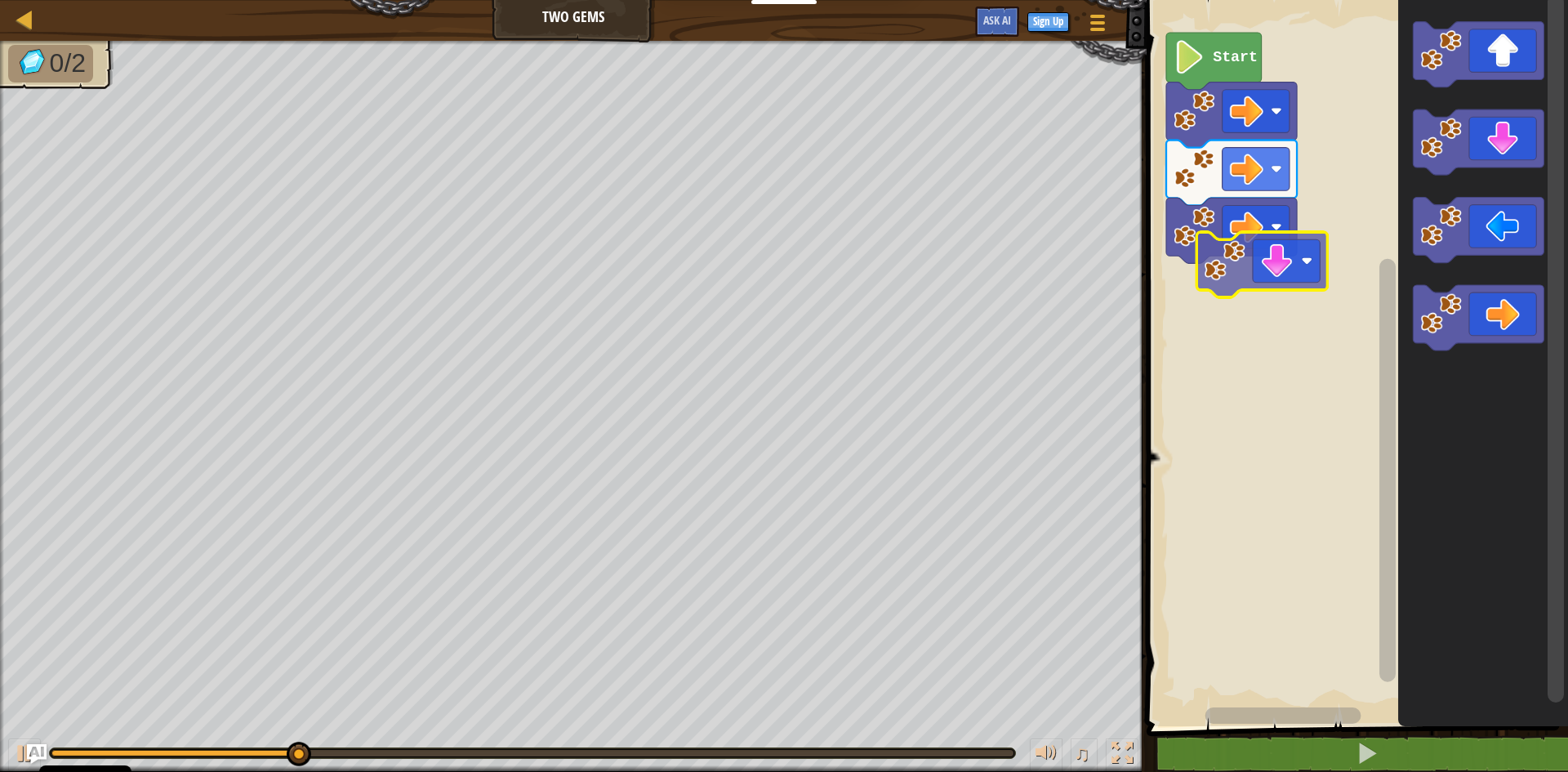
click at [1267, 287] on div "Start" at bounding box center [1354, 359] width 426 height 734
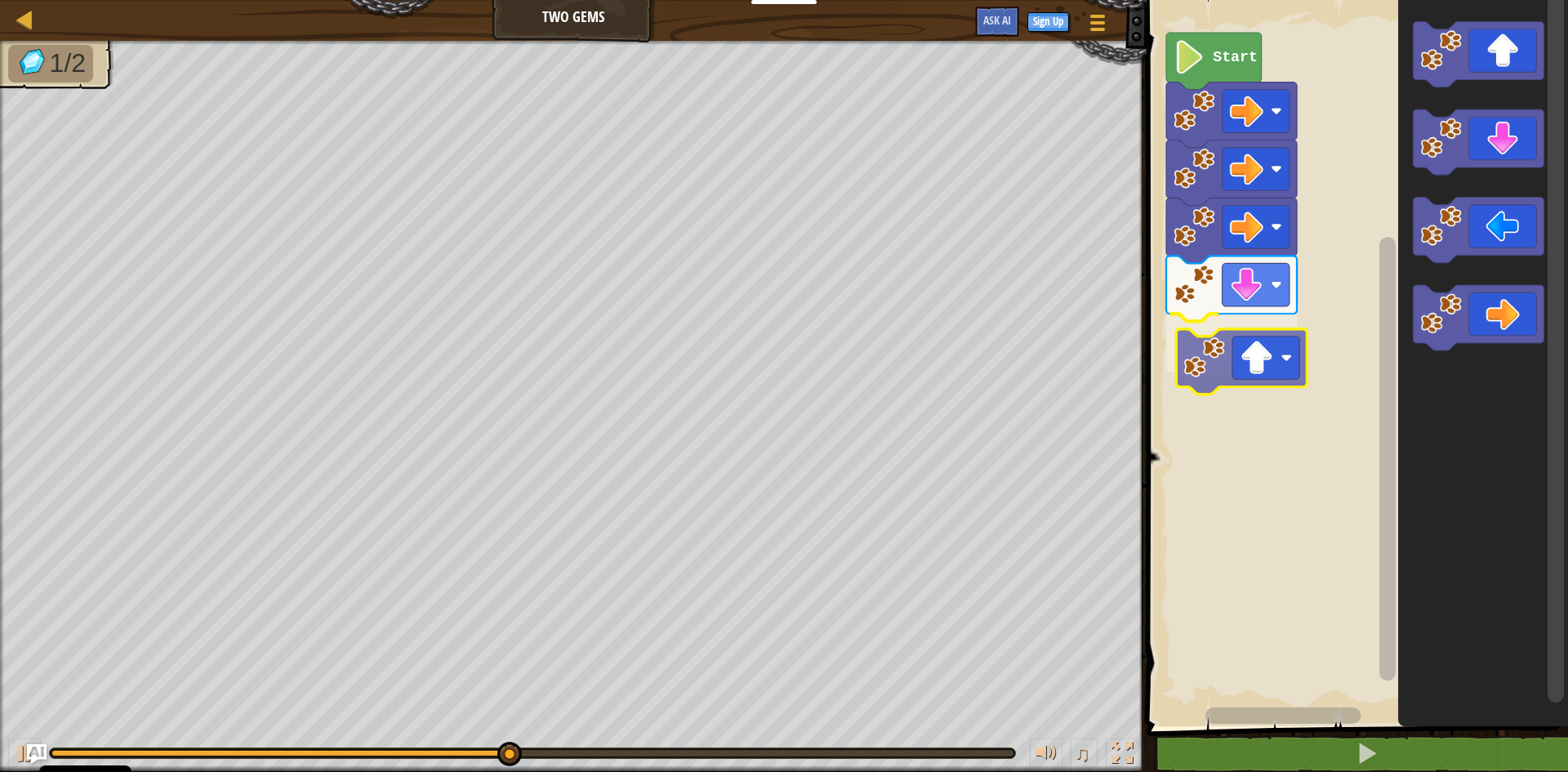
click at [1216, 372] on div "Start" at bounding box center [1354, 359] width 426 height 734
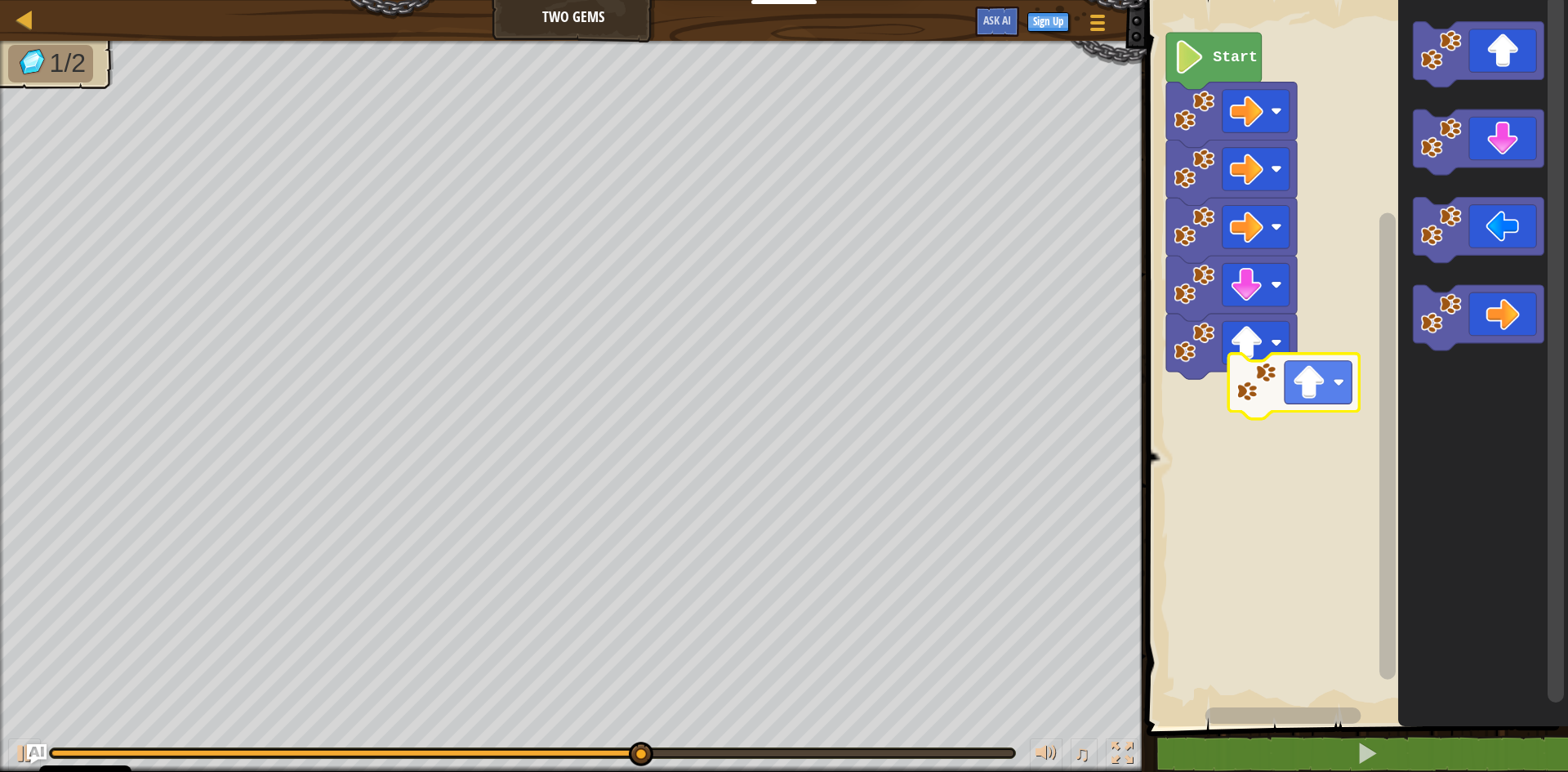
click at [1308, 403] on div "Start" at bounding box center [1354, 359] width 426 height 734
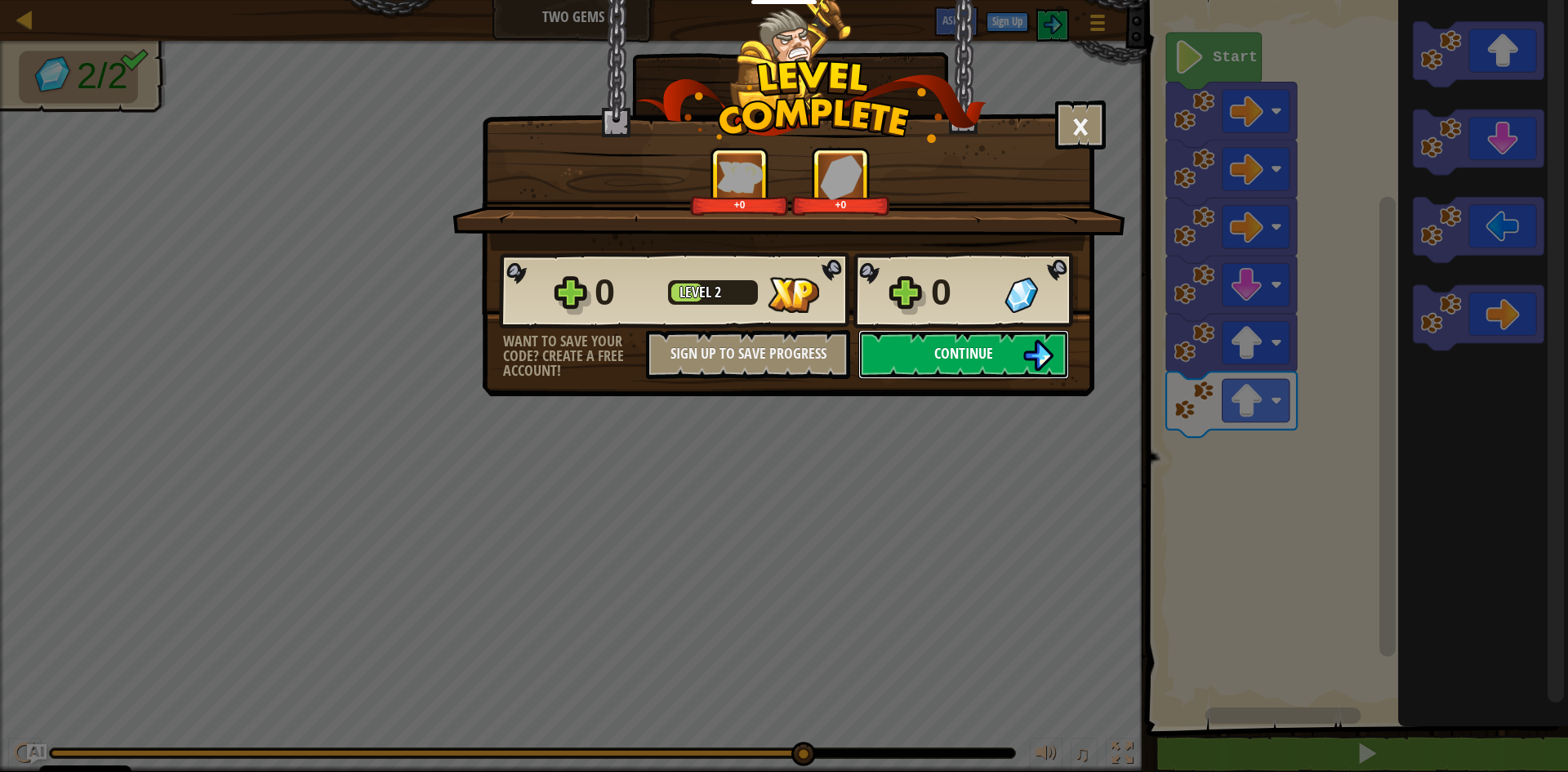
click at [974, 356] on span "Continue" at bounding box center [963, 354] width 59 height 20
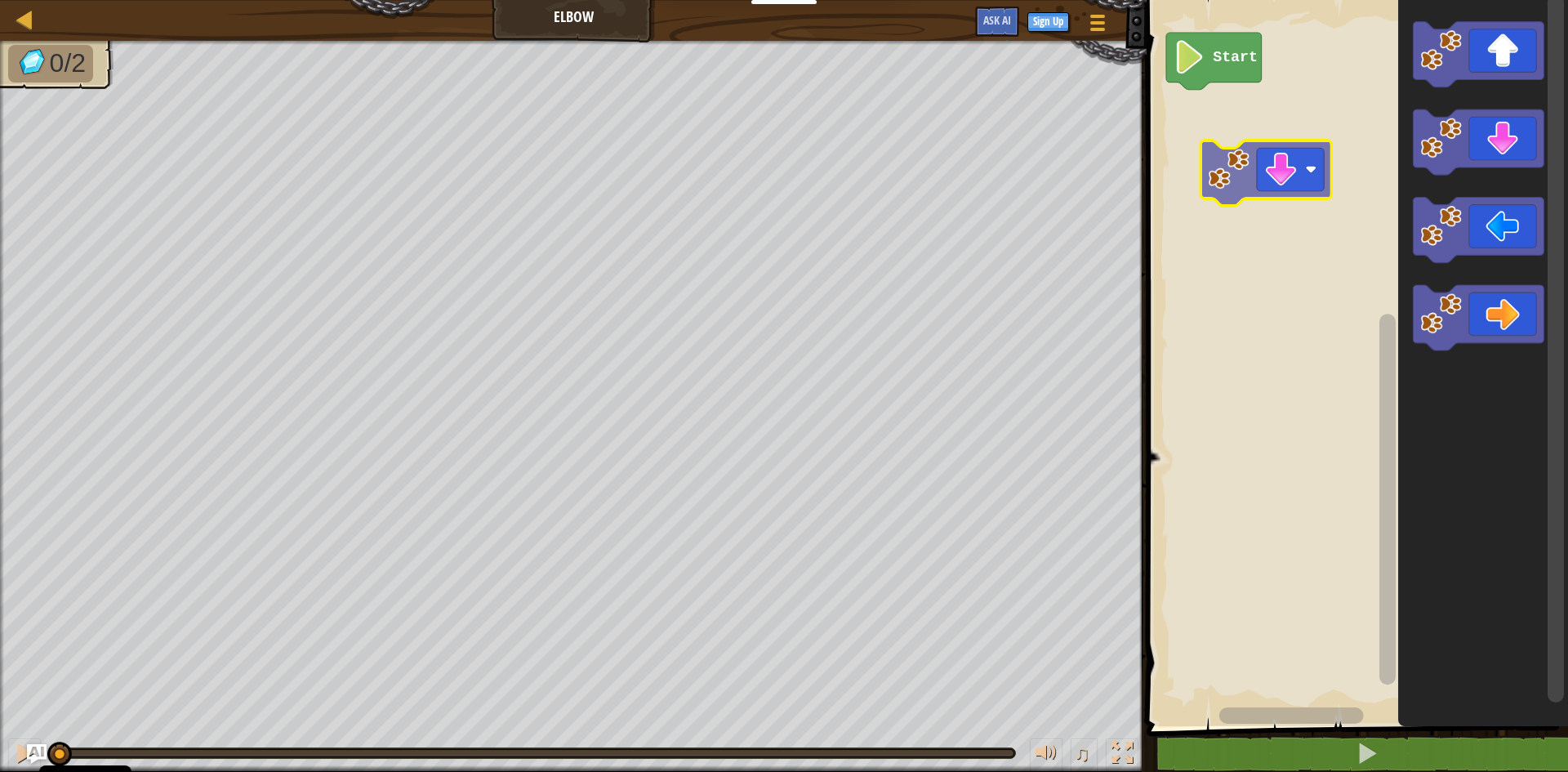
click at [1256, 148] on div "Start" at bounding box center [1354, 359] width 426 height 734
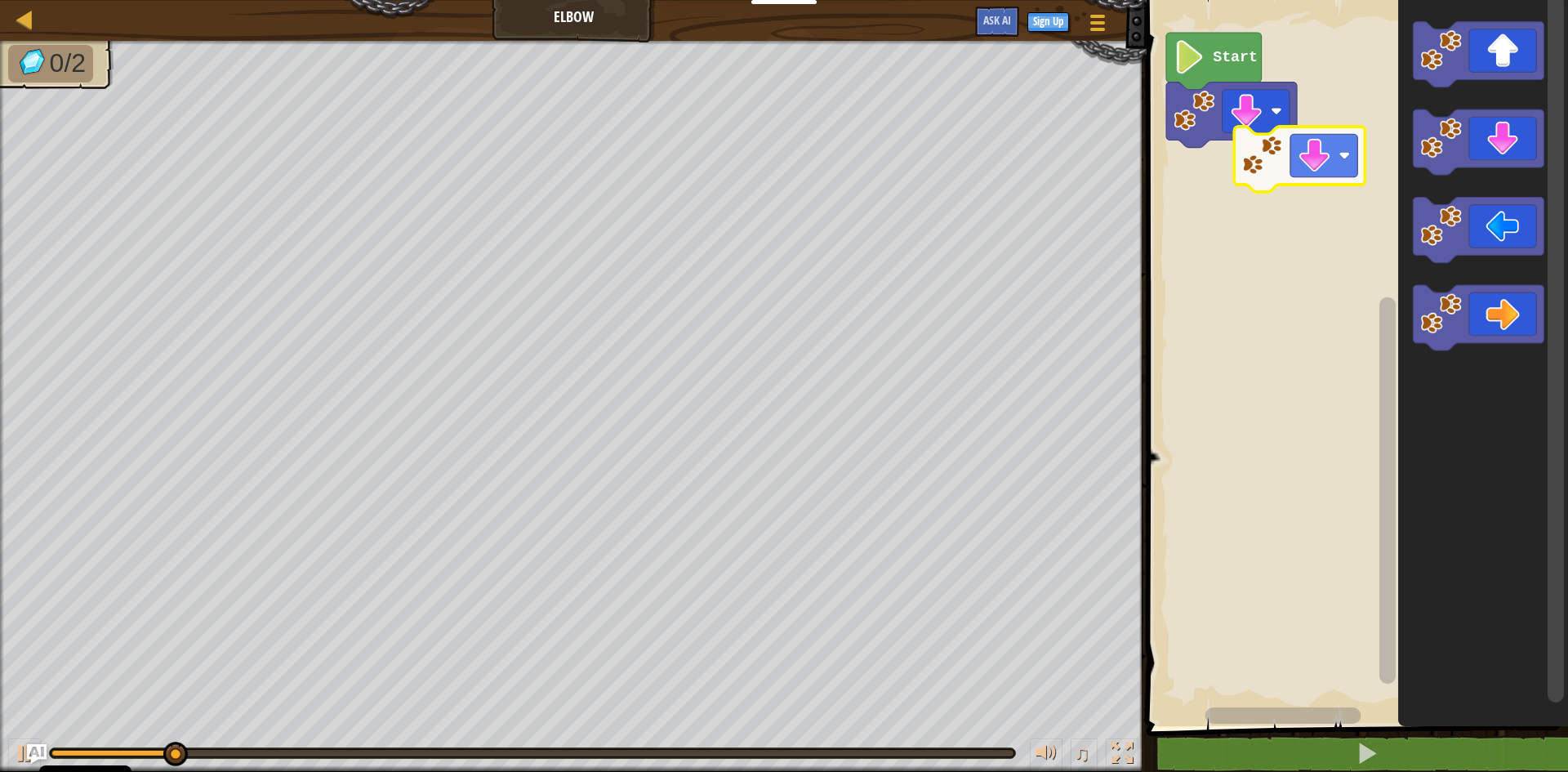
click at [1296, 178] on div "Start" at bounding box center [1354, 359] width 426 height 734
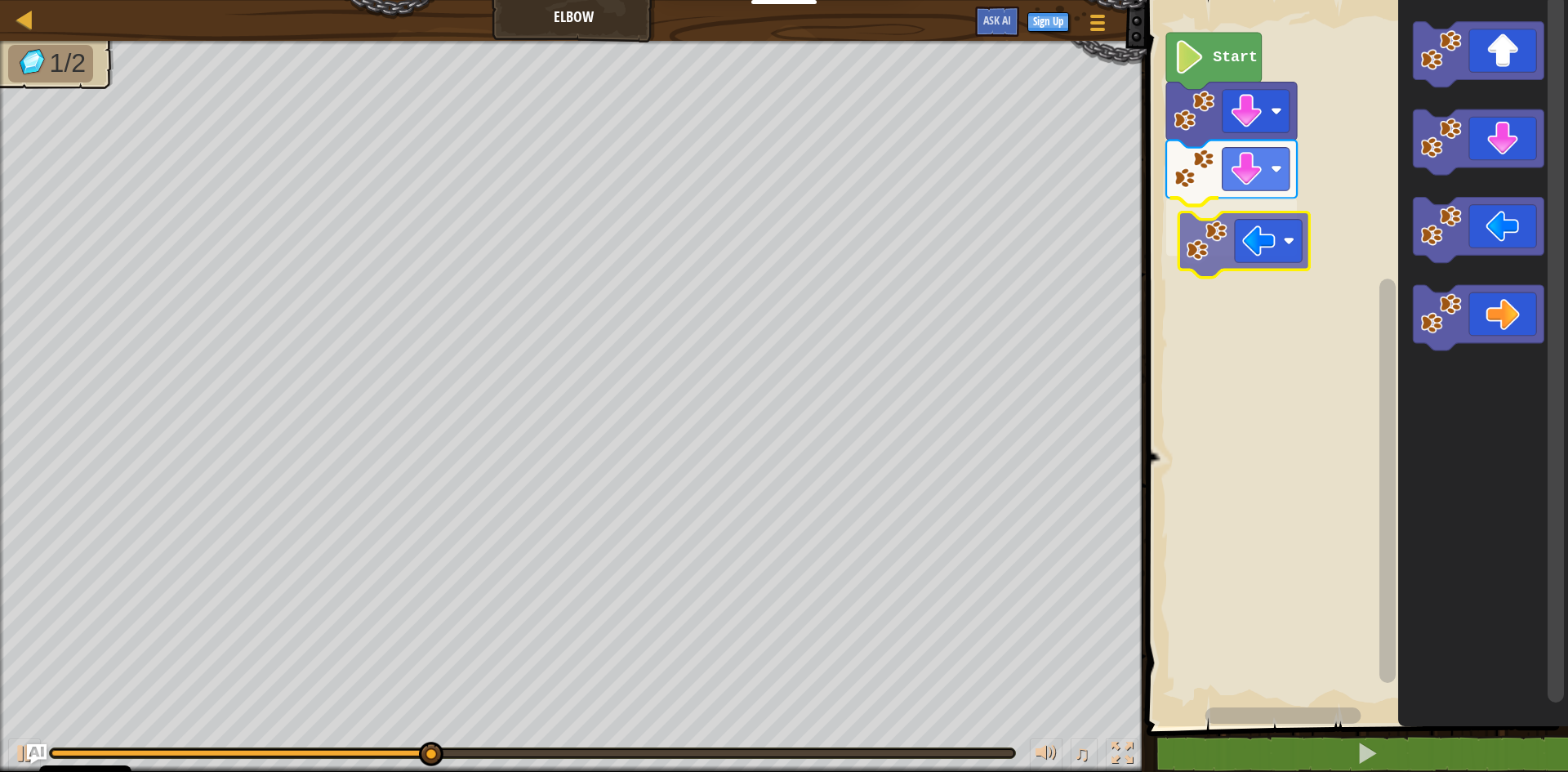
click at [1250, 246] on div "Start" at bounding box center [1354, 359] width 426 height 734
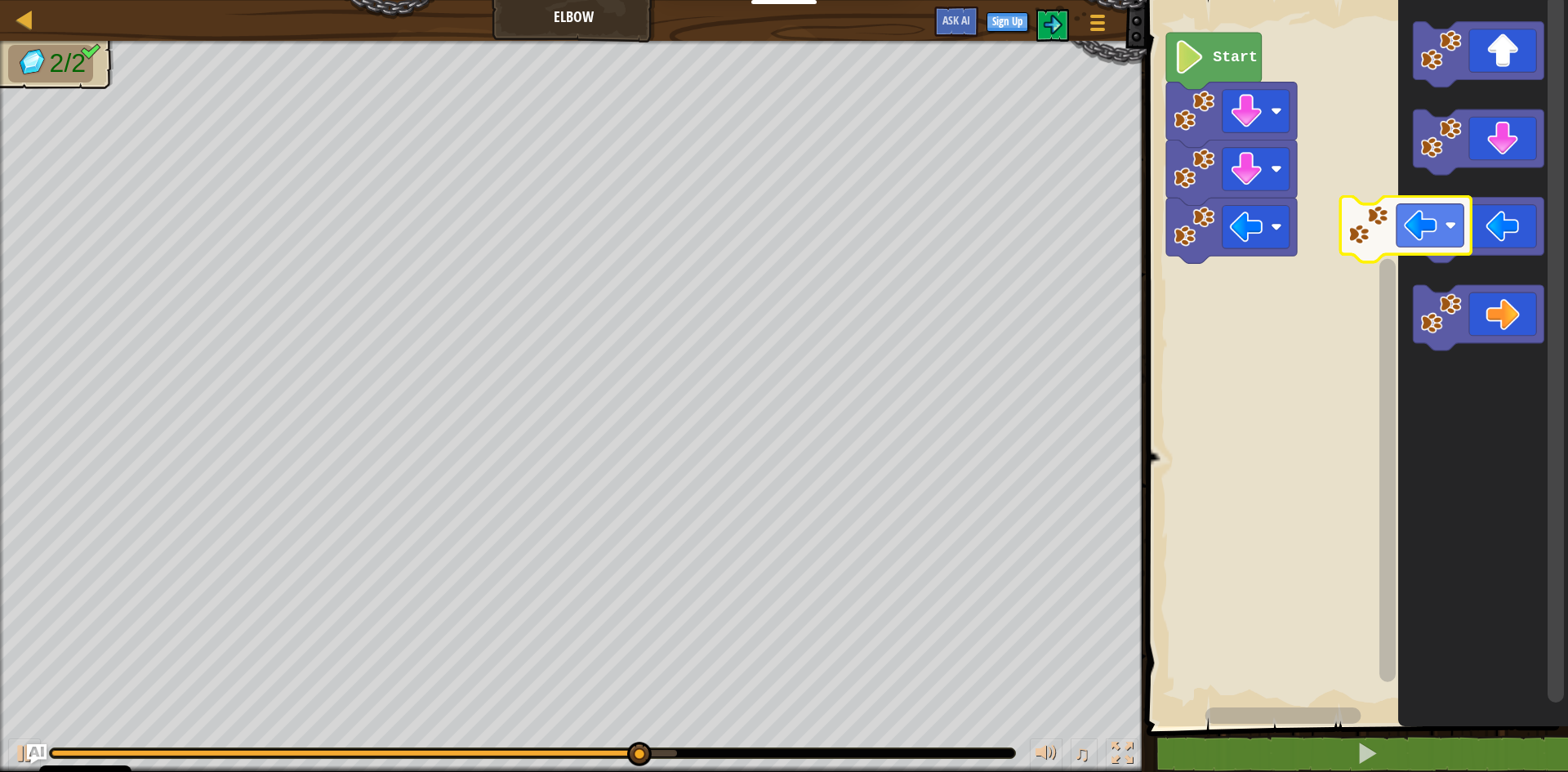
click at [1296, 0] on body "Cookie Policy CodeCombat uses a few essential and non-essential cookies. Privac…" at bounding box center [784, 0] width 1568 height 0
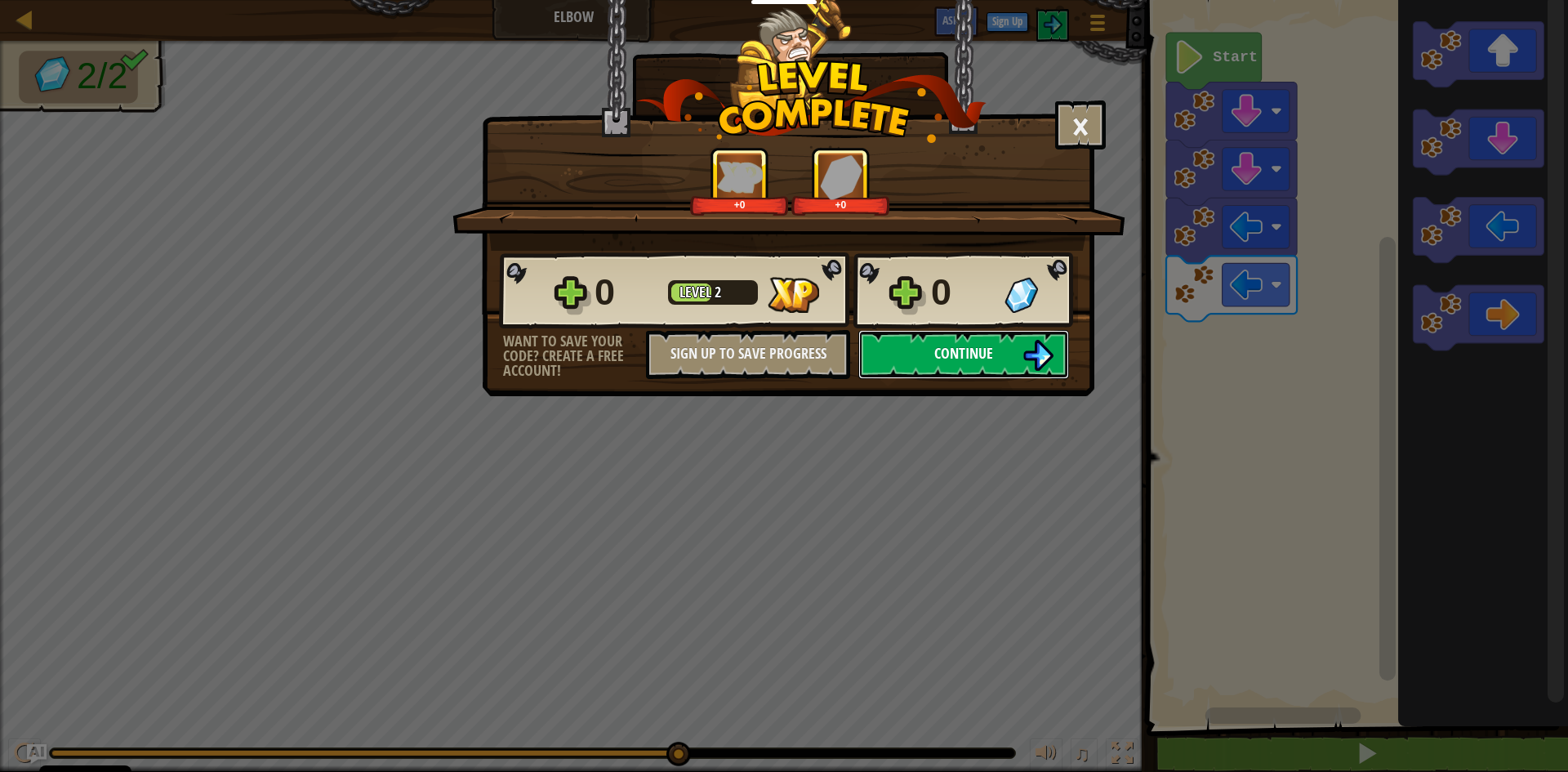
click at [1000, 336] on button "Continue" at bounding box center [963, 354] width 211 height 49
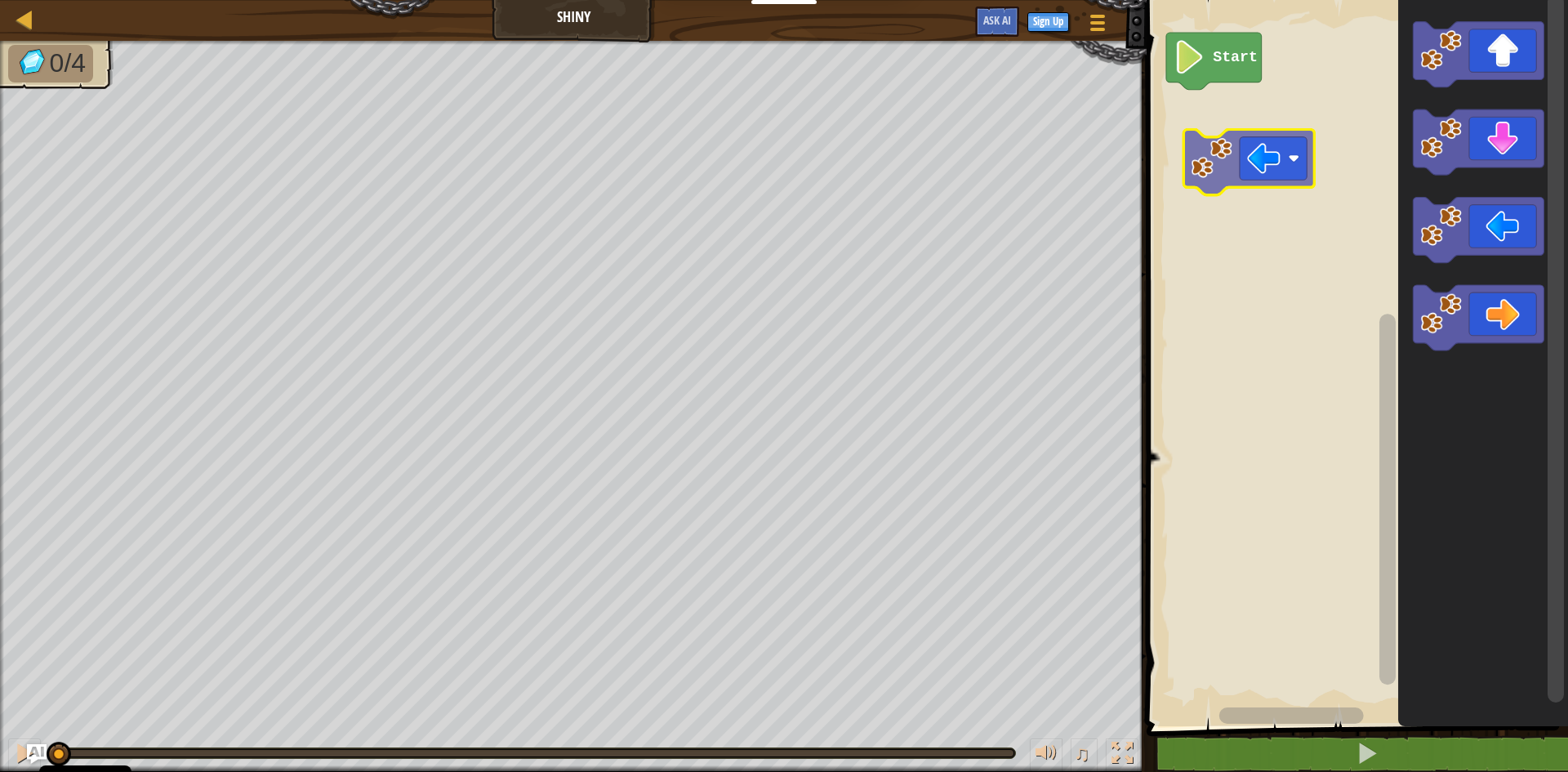
click at [1234, 104] on div "Start" at bounding box center [1354, 359] width 426 height 734
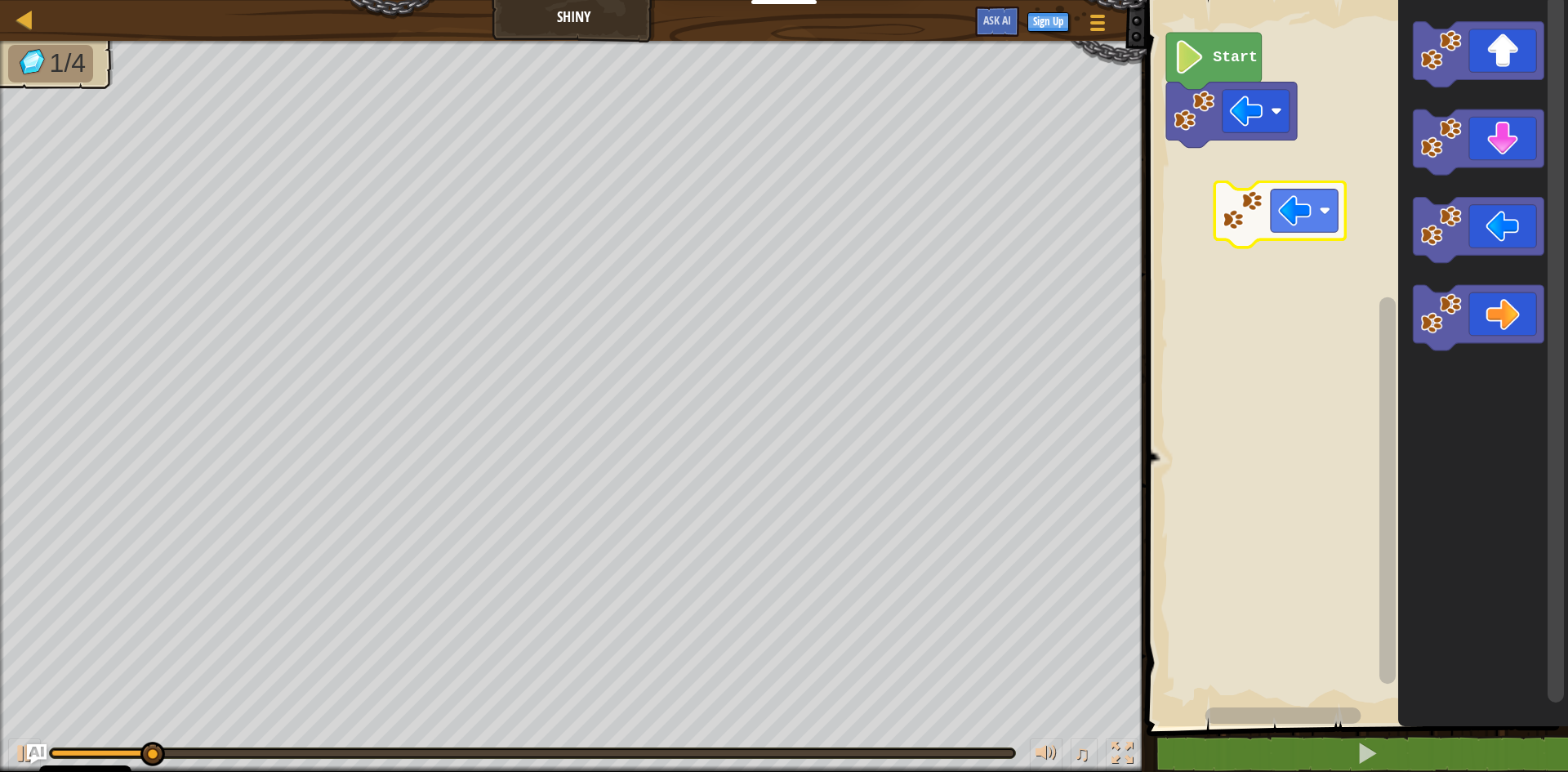
click at [1193, 185] on div "Start" at bounding box center [1354, 359] width 426 height 734
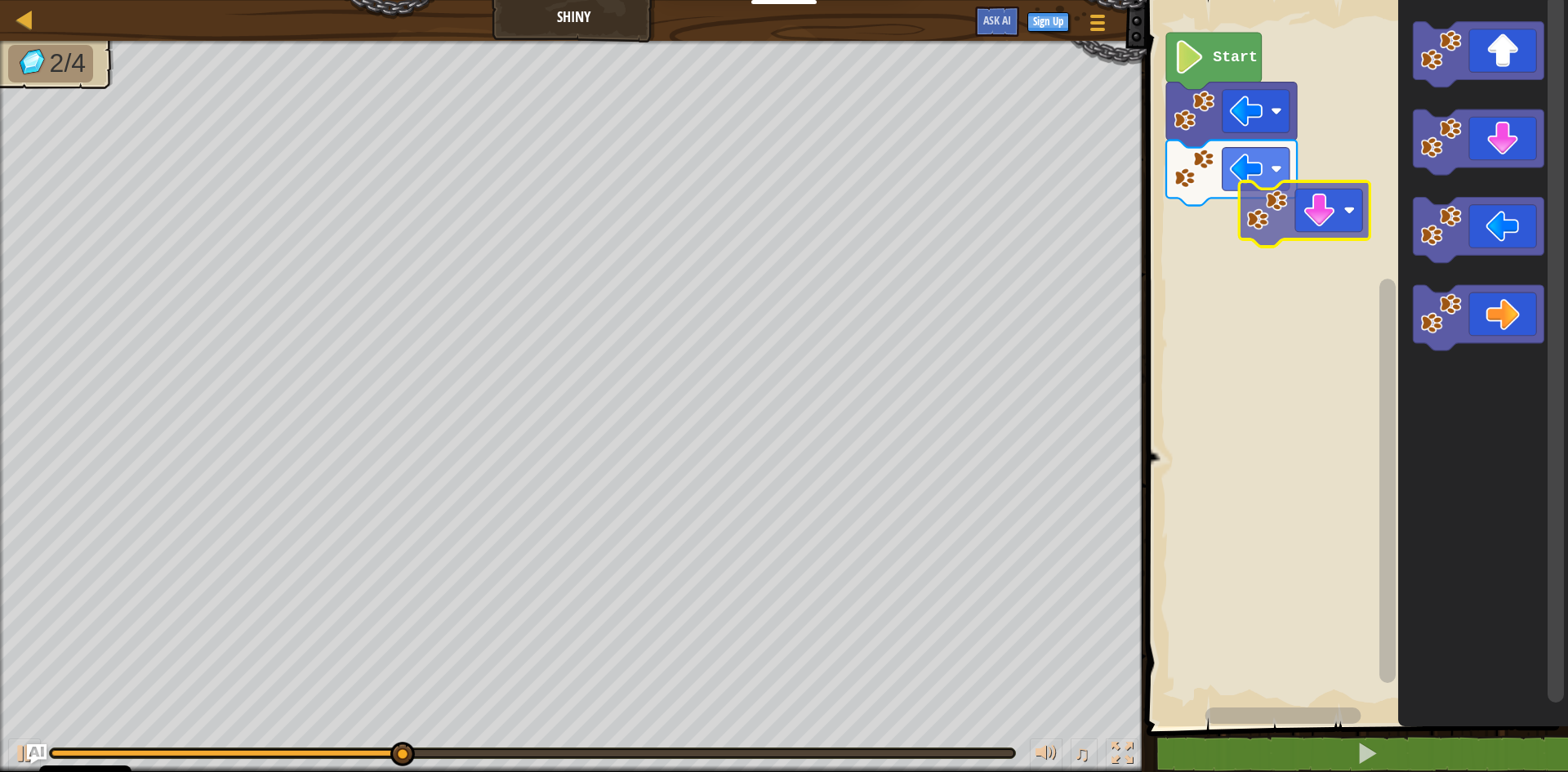
click at [1246, 256] on div "Start" at bounding box center [1354, 359] width 426 height 734
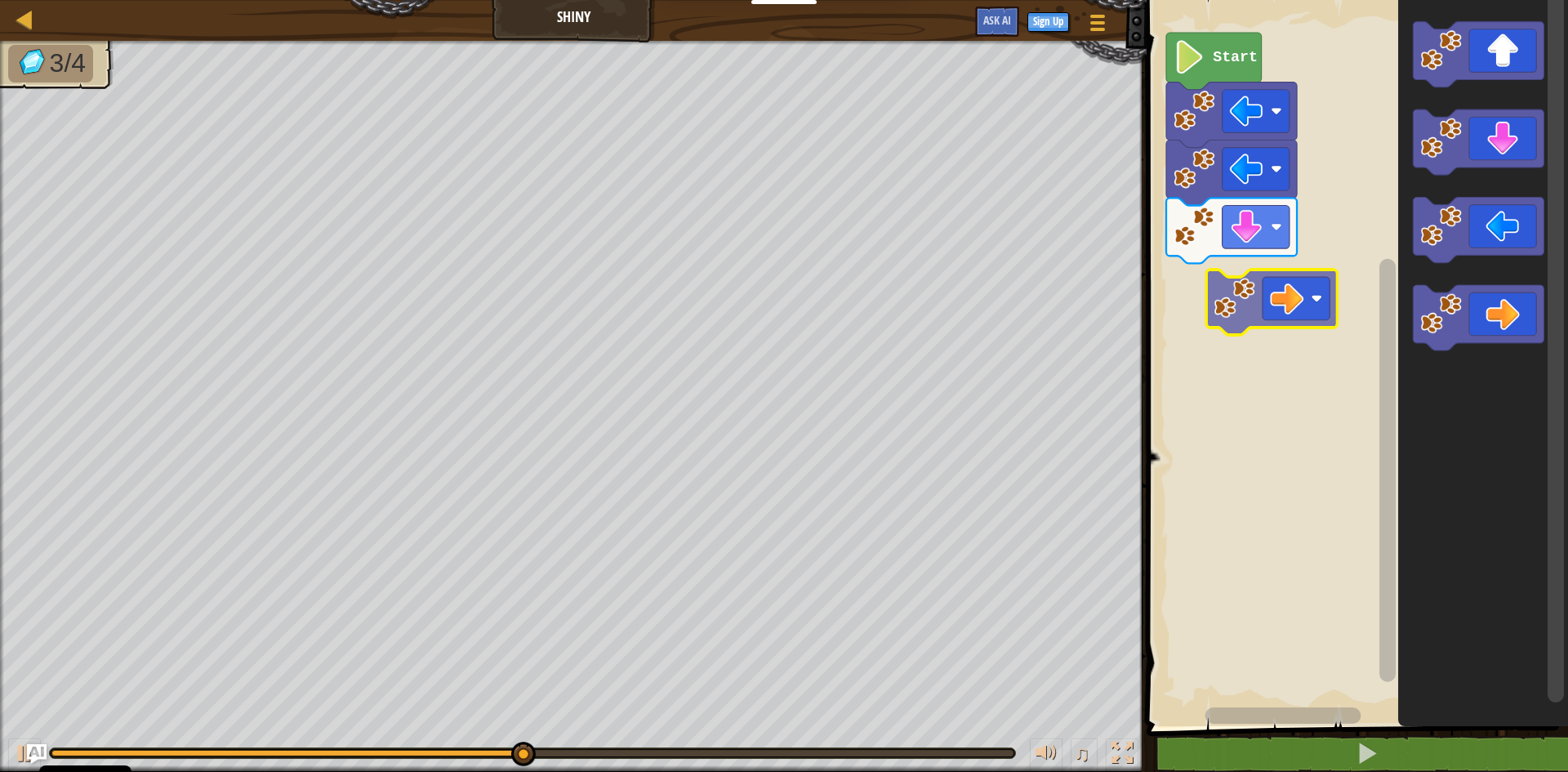
click at [1298, 300] on div "Start" at bounding box center [1354, 359] width 426 height 734
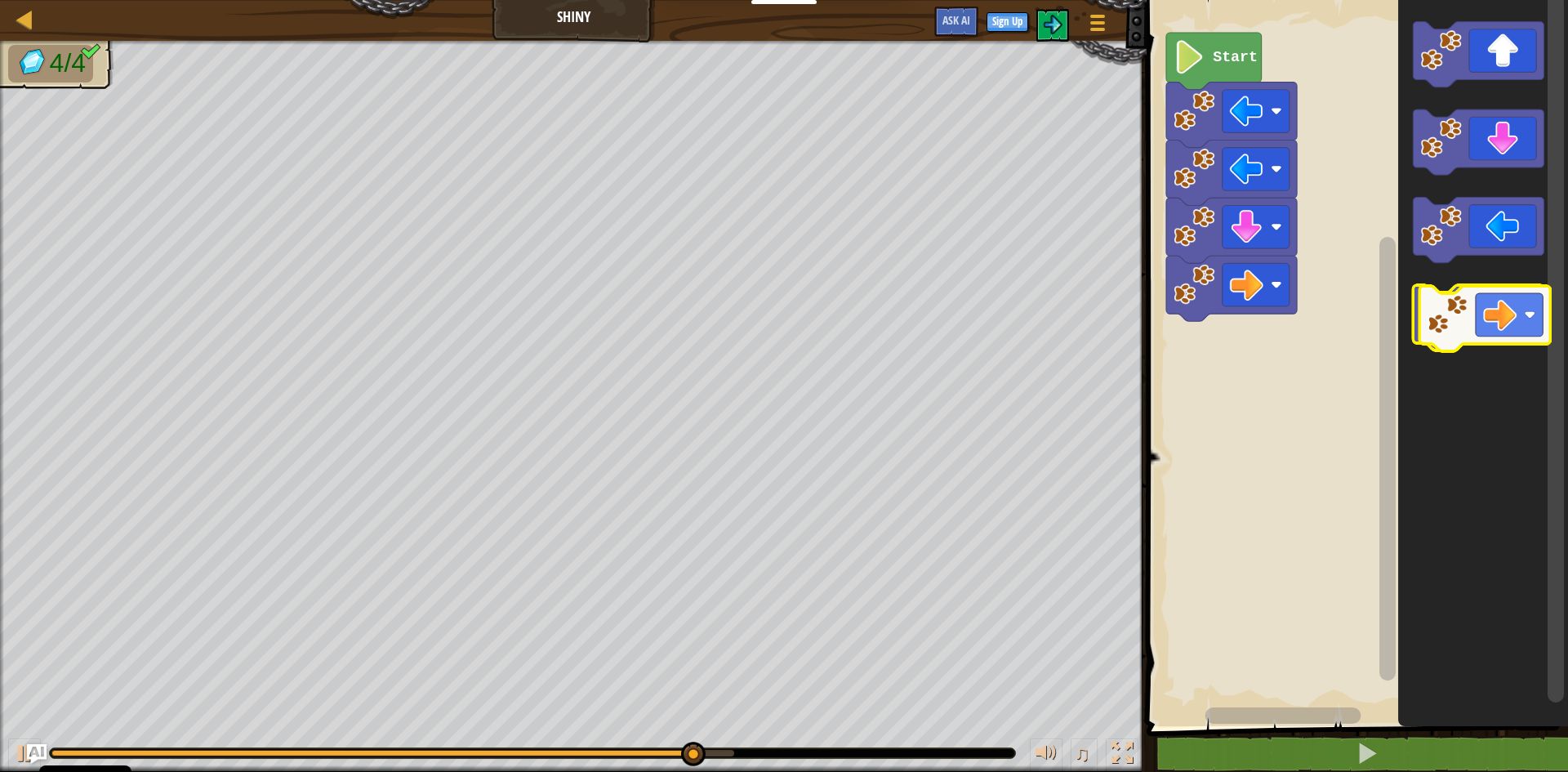
click at [1500, 320] on icon "Blockly tööruum" at bounding box center [1477, 318] width 131 height 66
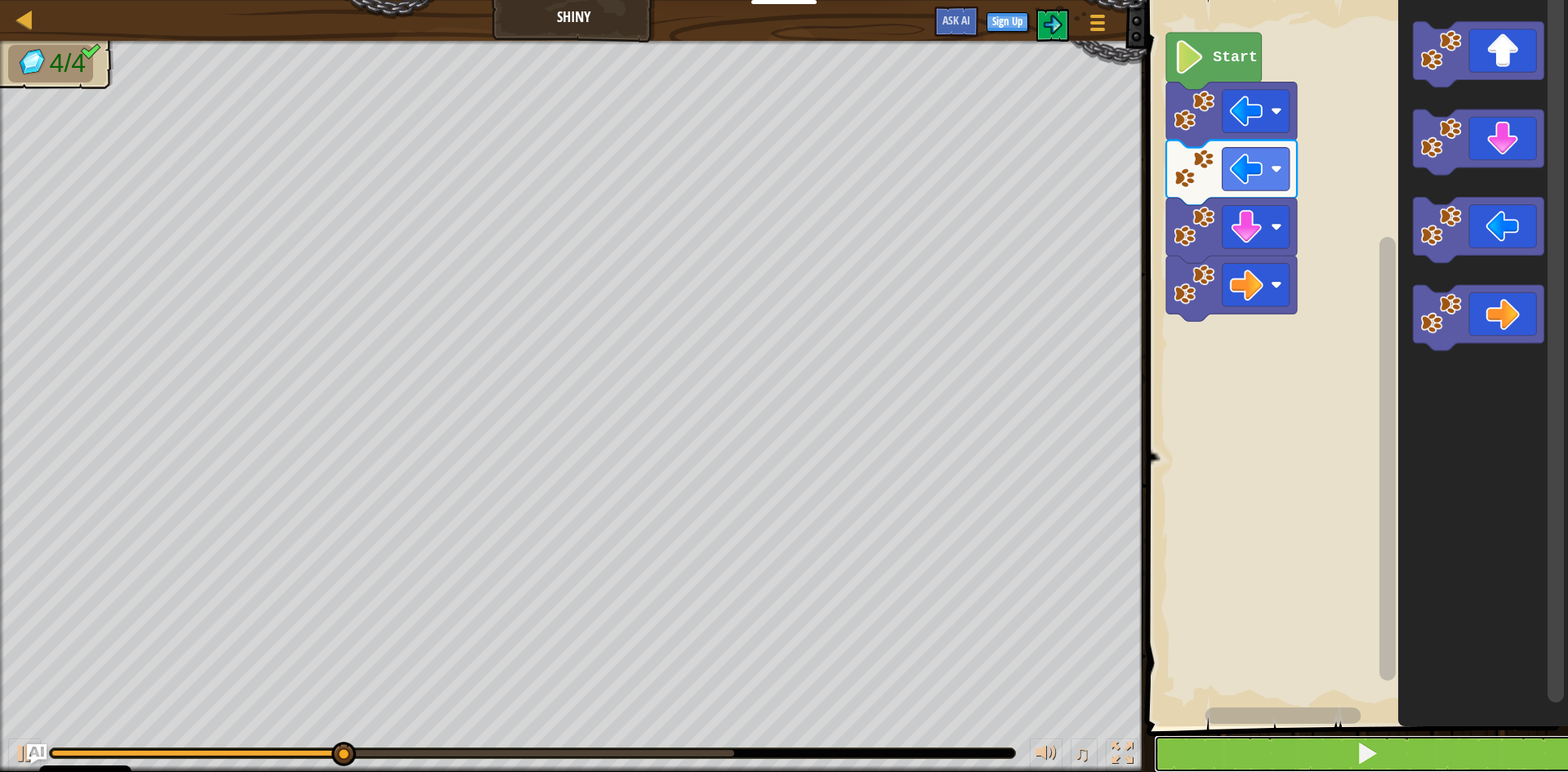
click at [1450, 757] on button at bounding box center [1366, 754] width 426 height 38
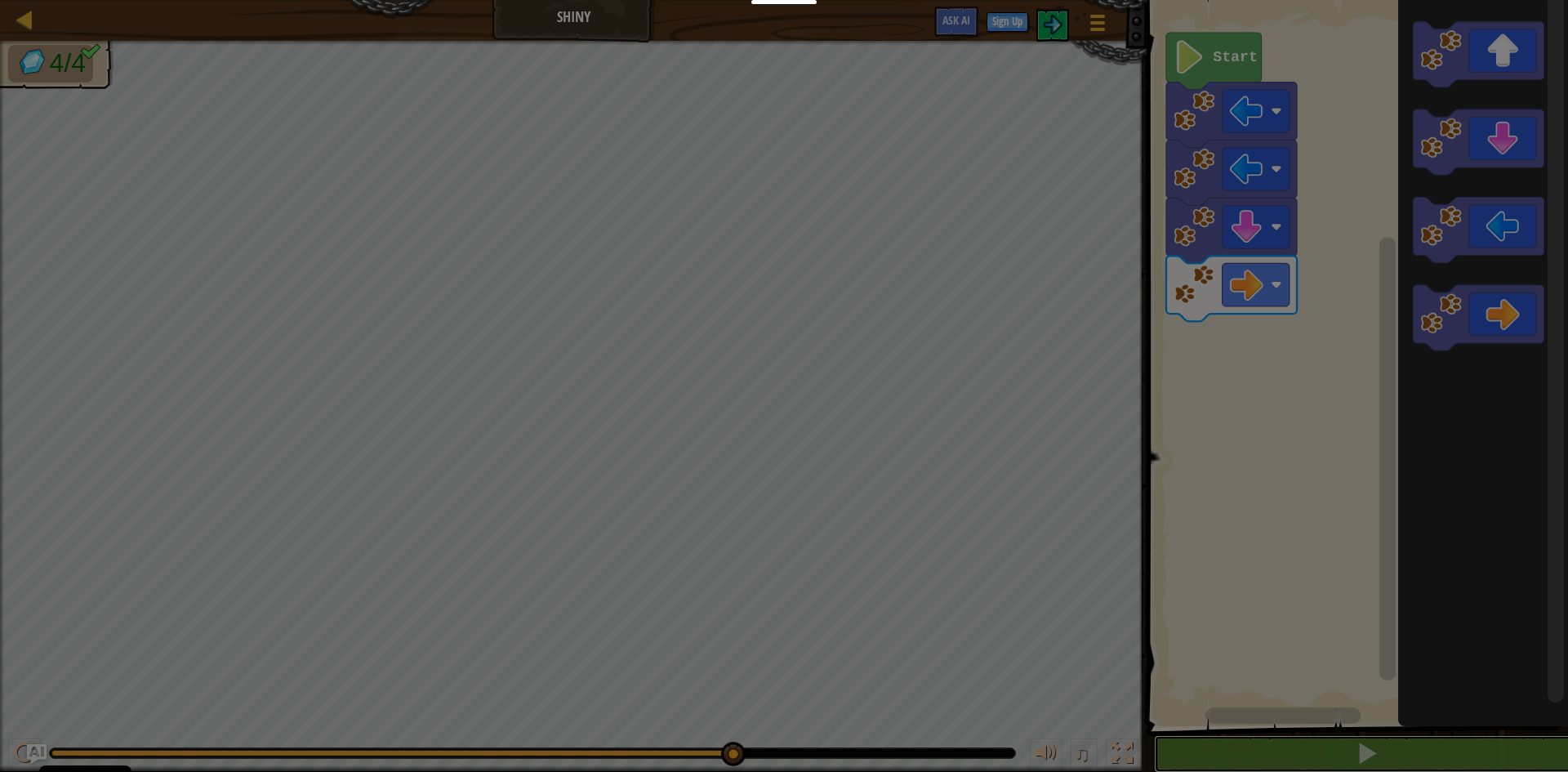
scroll to position [1, 0]
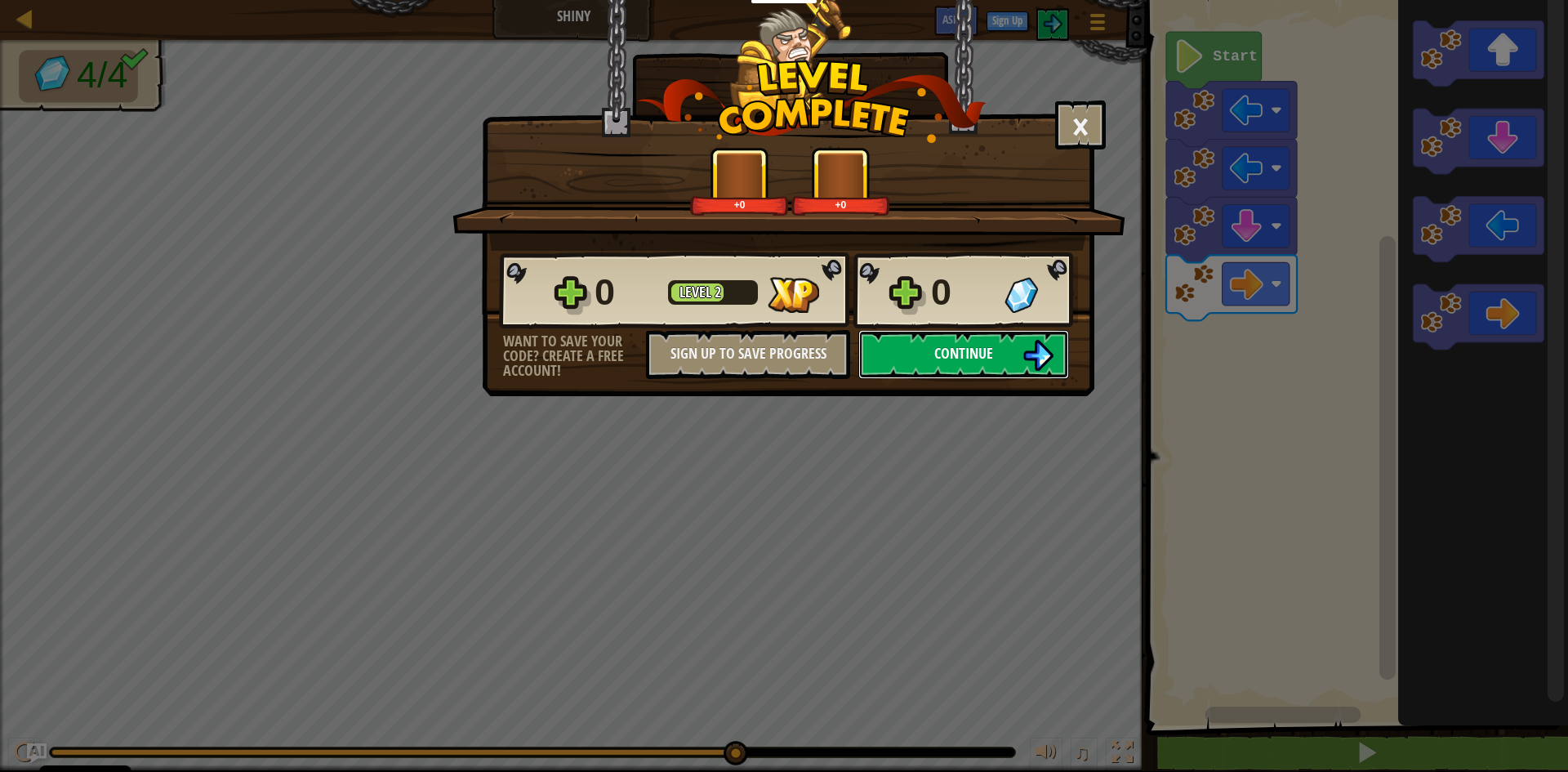
click at [999, 349] on button "Continue" at bounding box center [963, 354] width 211 height 49
